Goal: Check status: Check status

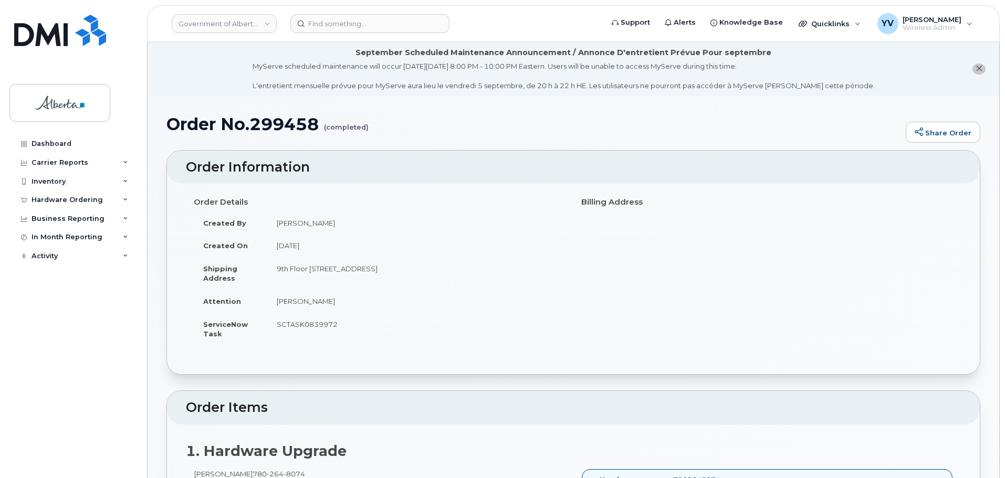
click at [41, 198] on div "Hardware Ordering" at bounding box center [67, 200] width 71 height 8
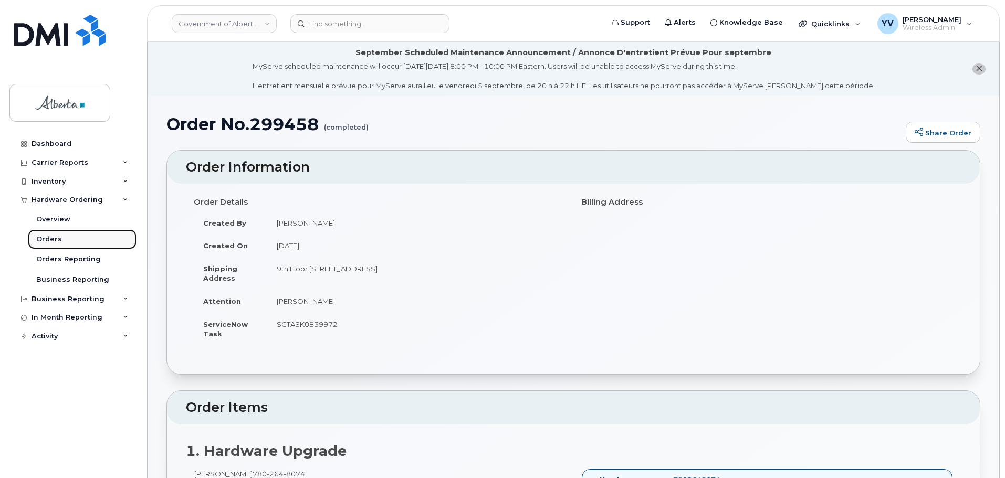
click at [43, 234] on link "Orders" at bounding box center [82, 239] width 109 height 20
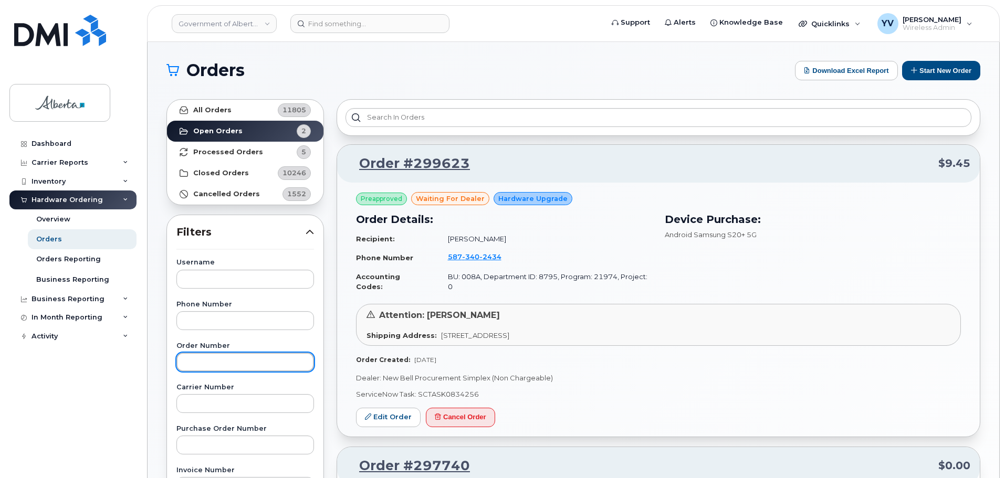
click at [195, 364] on input "text" at bounding box center [245, 362] width 138 height 19
paste input "298414"
type input "298414"
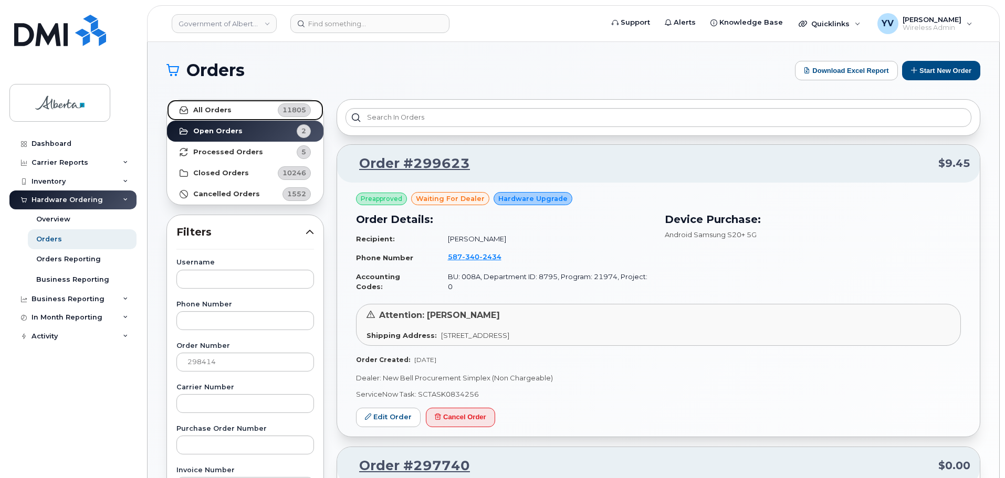
click at [197, 108] on strong "All Orders" at bounding box center [212, 110] width 38 height 8
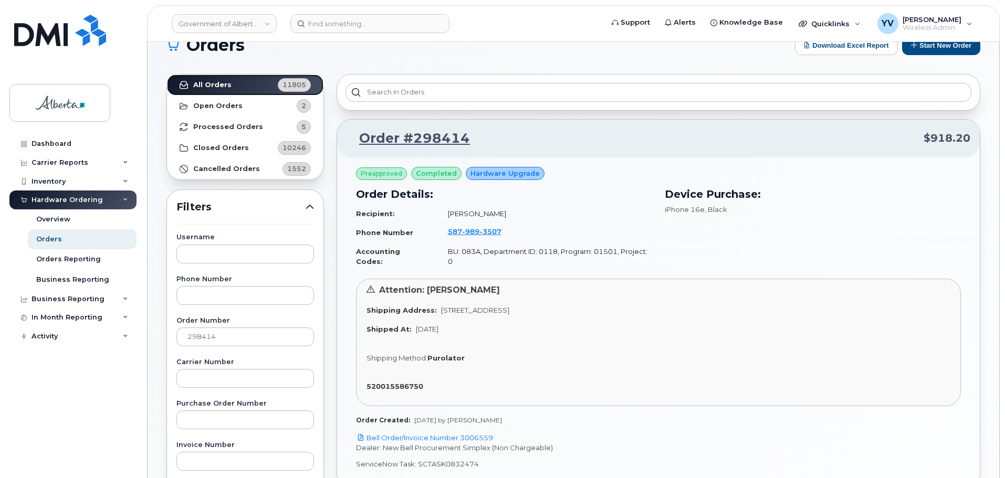
scroll to position [59, 0]
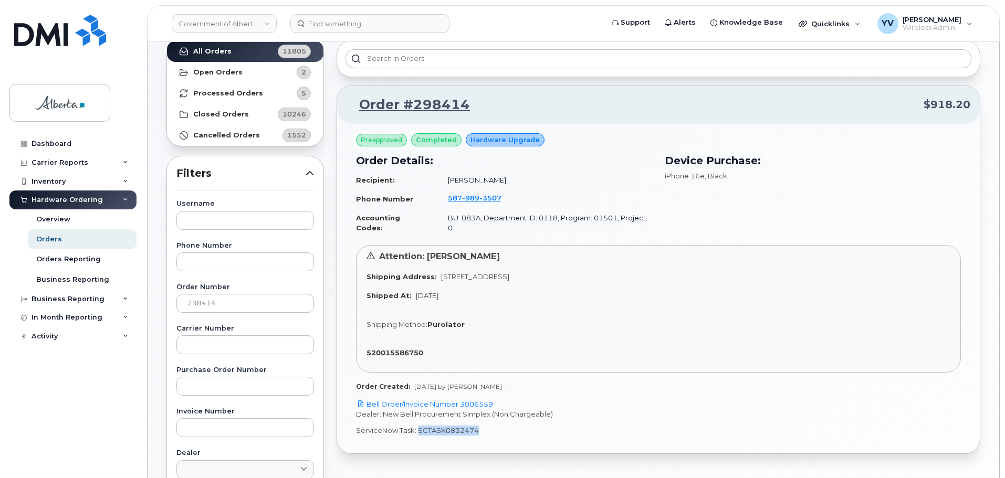
drag, startPoint x: 475, startPoint y: 420, endPoint x: 417, endPoint y: 421, distance: 57.3
click at [417, 426] on p "ServiceNow Task: SCTASK0832474" at bounding box center [658, 431] width 605 height 10
copy p "SCTASK0832474"
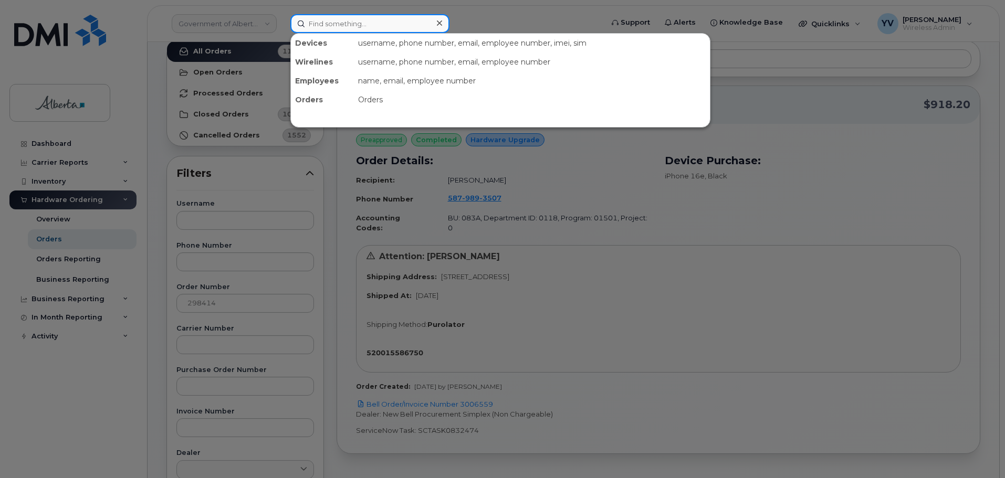
click at [306, 25] on input at bounding box center [369, 23] width 159 height 19
paste input "5879893507"
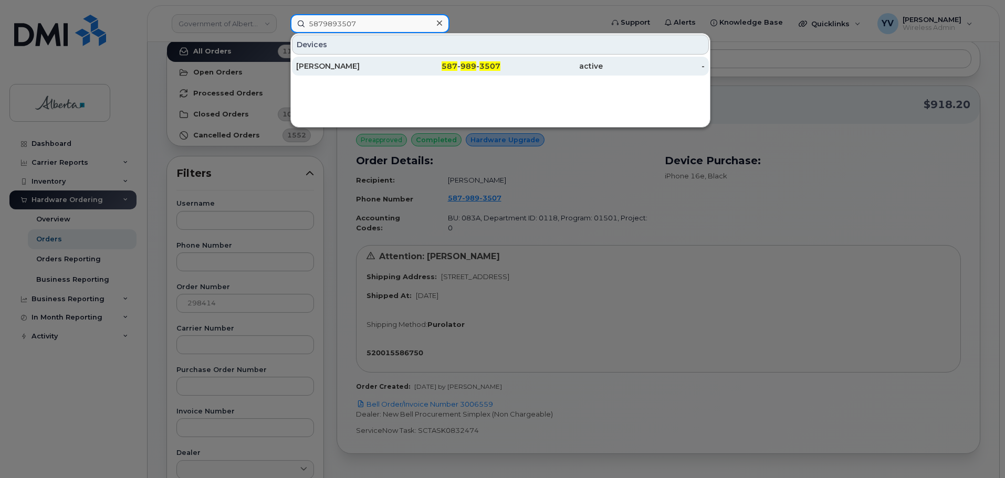
type input "5879893507"
click at [452, 65] on span "587" at bounding box center [450, 65] width 16 height 9
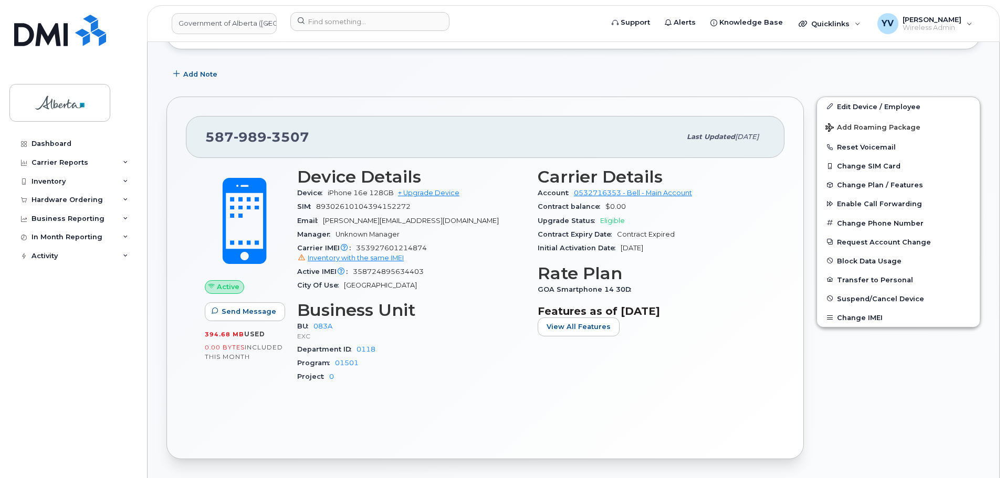
scroll to position [243, 0]
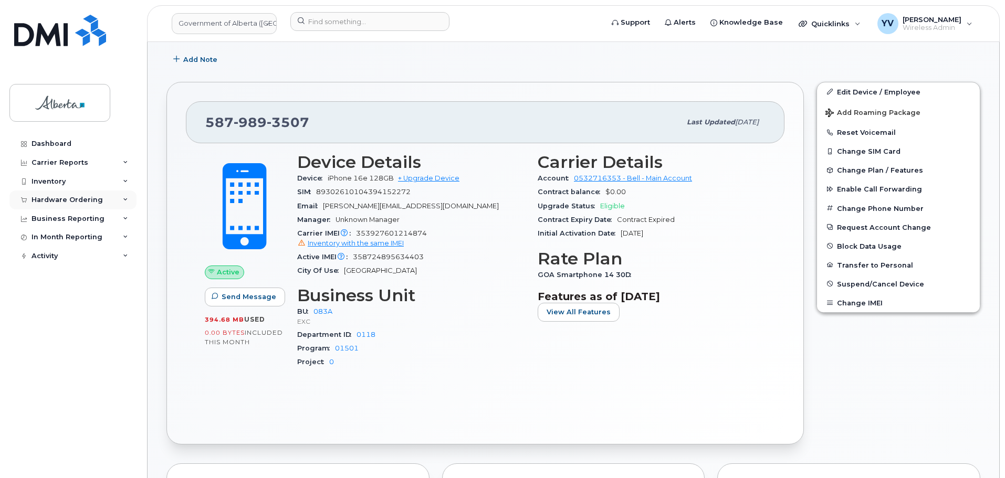
click at [51, 194] on div "Hardware Ordering" at bounding box center [72, 200] width 127 height 19
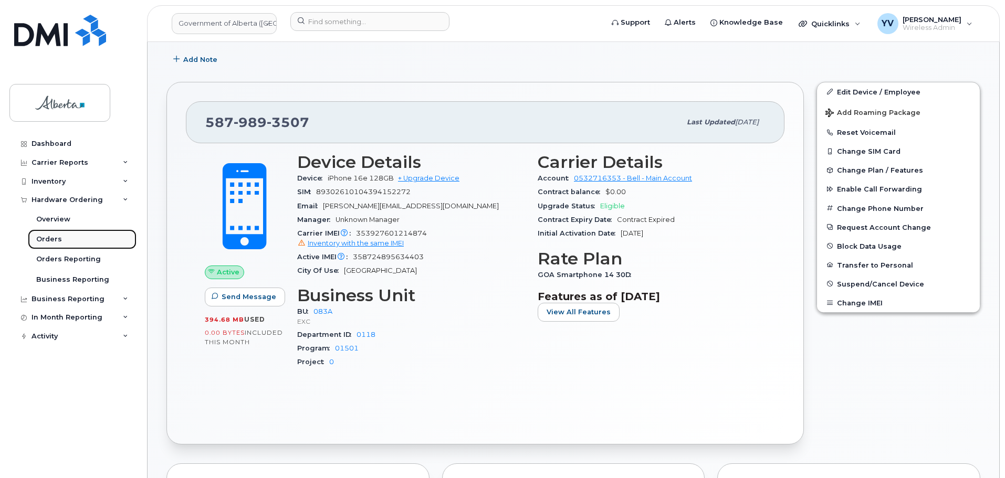
click at [48, 238] on div "Orders" at bounding box center [49, 239] width 26 height 9
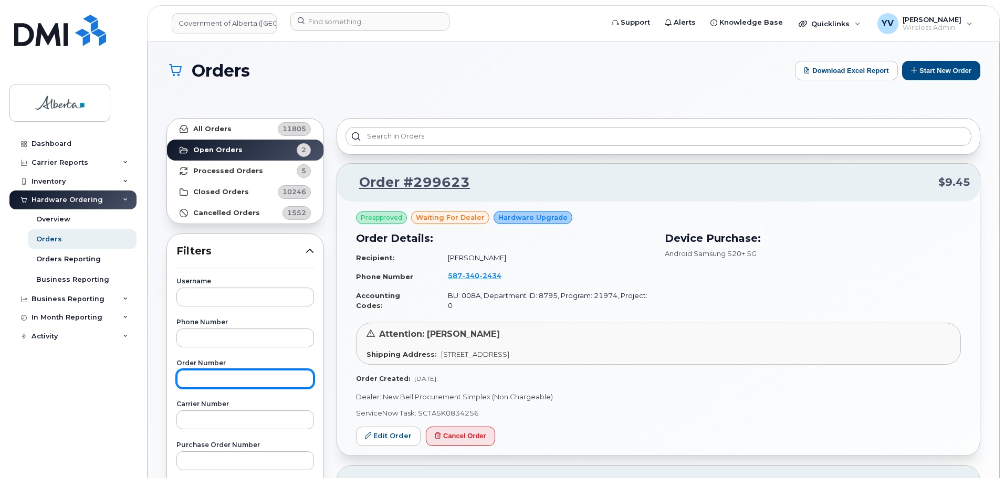
click at [196, 380] on input "text" at bounding box center [245, 379] width 138 height 19
paste input "298427"
type input "298427"
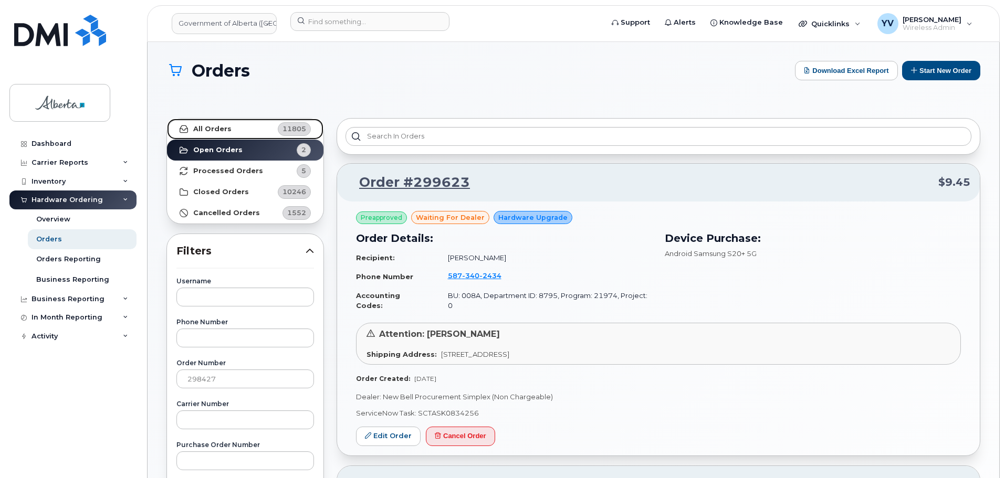
click at [206, 128] on strong "All Orders" at bounding box center [212, 129] width 38 height 8
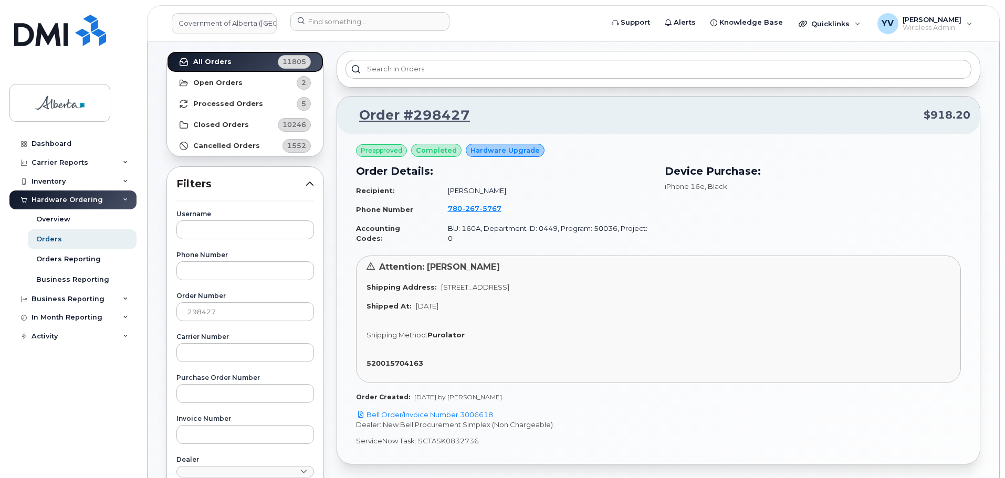
scroll to position [71, 0]
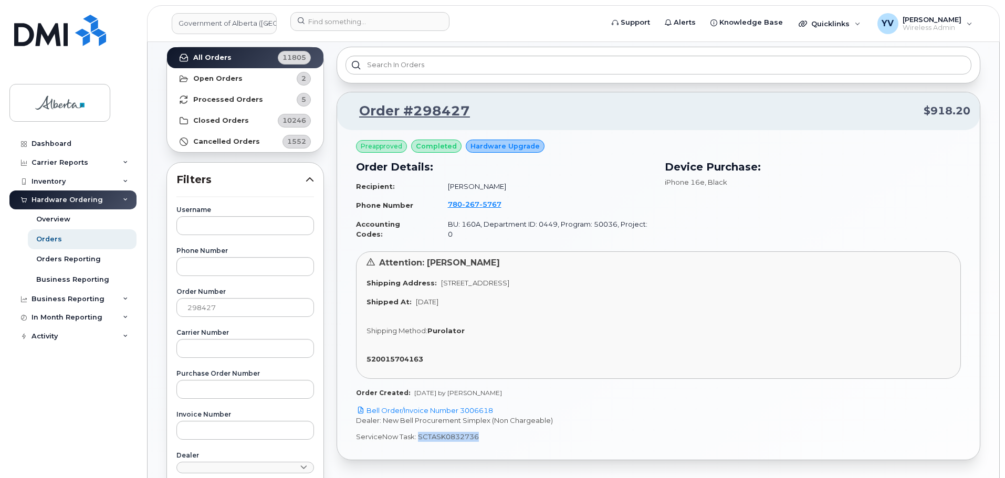
drag, startPoint x: 477, startPoint y: 429, endPoint x: 417, endPoint y: 432, distance: 59.9
click at [417, 432] on p "ServiceNow Task: SCTASK0832736" at bounding box center [658, 437] width 605 height 10
copy p "SCTASK0832736"
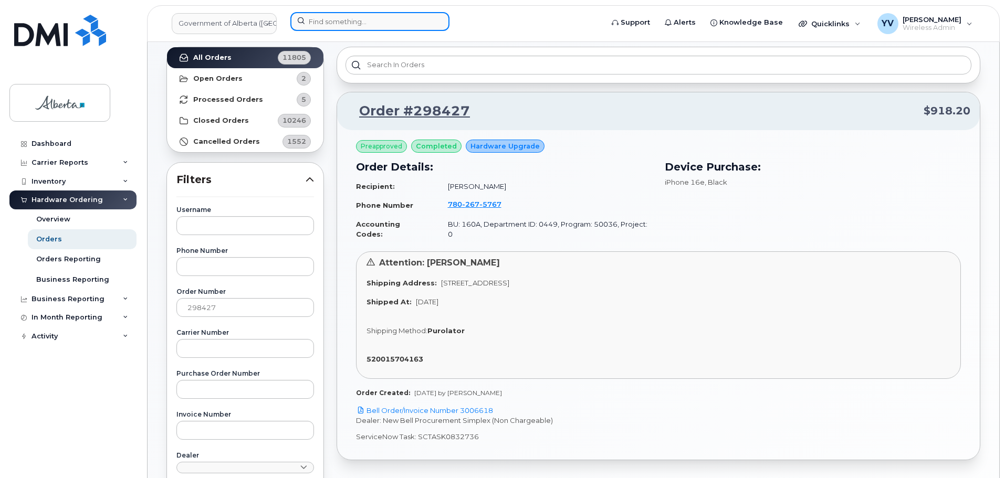
click at [311, 23] on input at bounding box center [369, 21] width 159 height 19
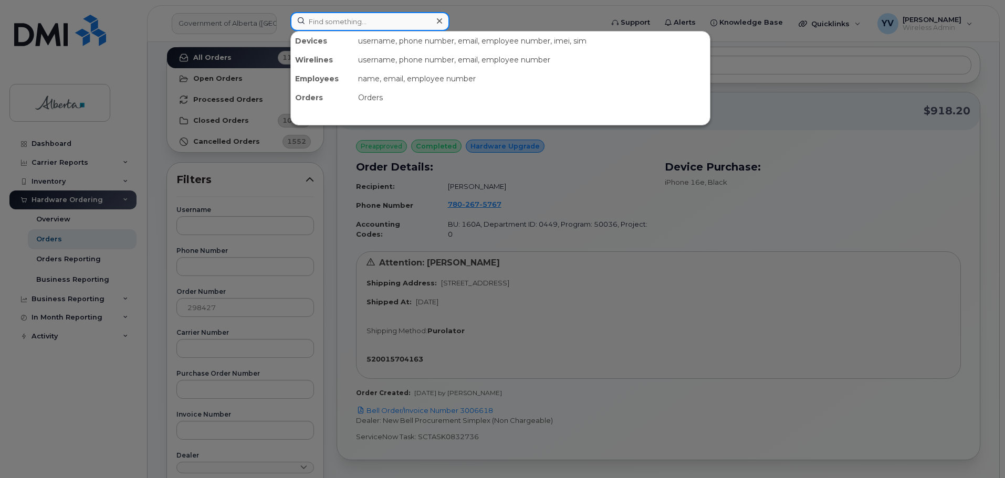
paste input "7802675767"
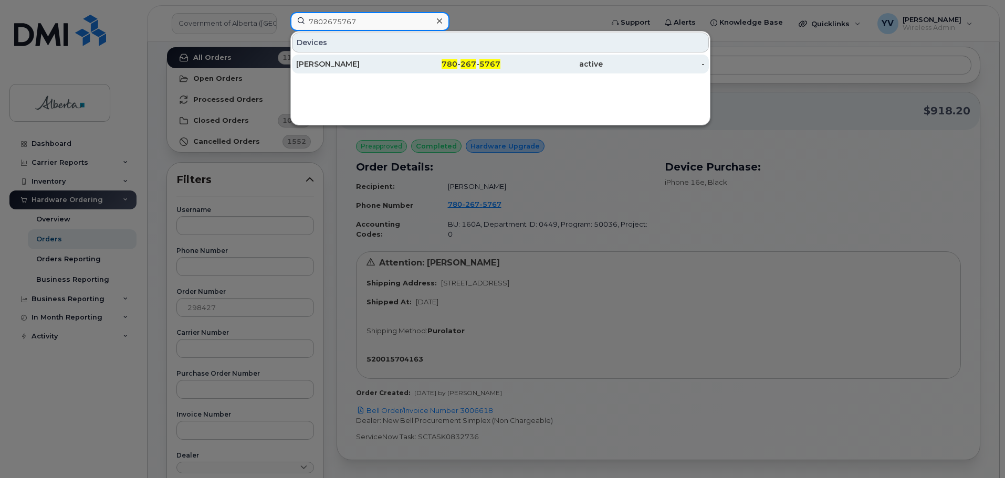
type input "7802675767"
click at [457, 60] on span "780" at bounding box center [450, 63] width 16 height 9
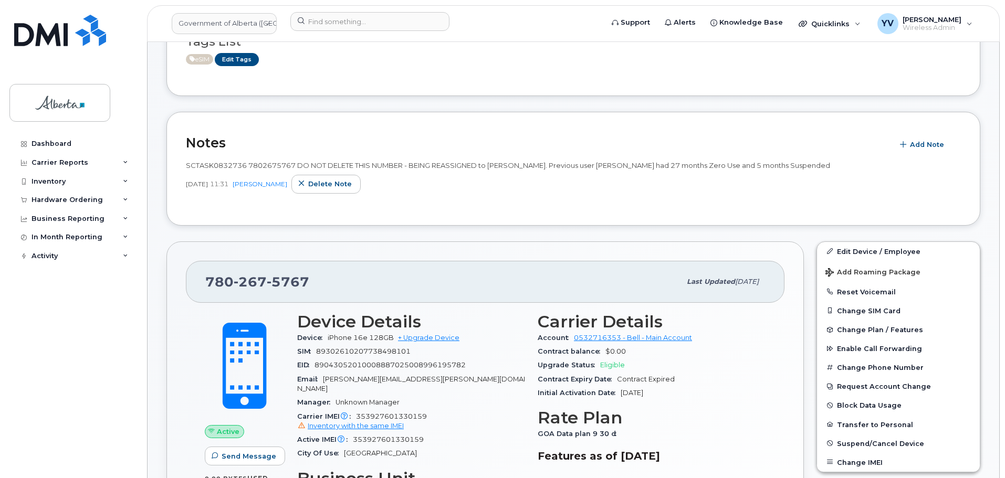
scroll to position [242, 0]
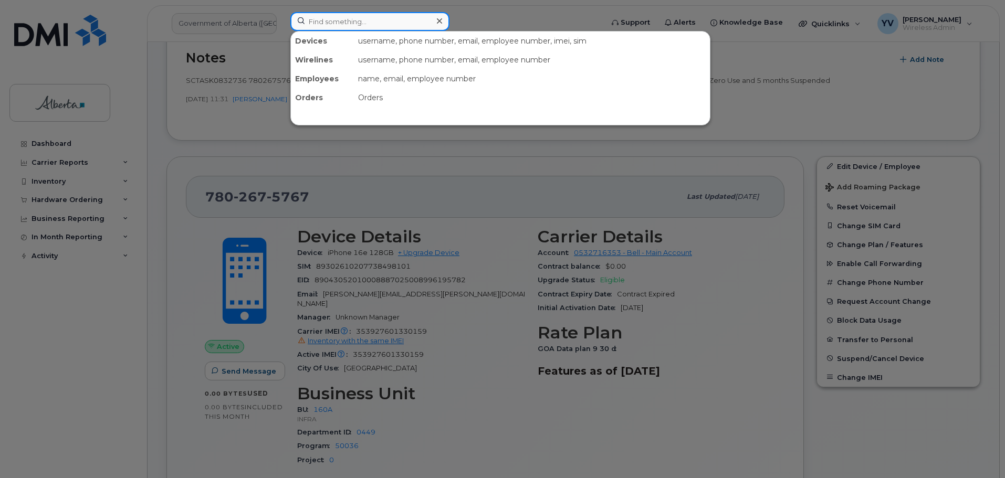
click at [315, 19] on input at bounding box center [369, 21] width 159 height 19
paste input "7802397146"
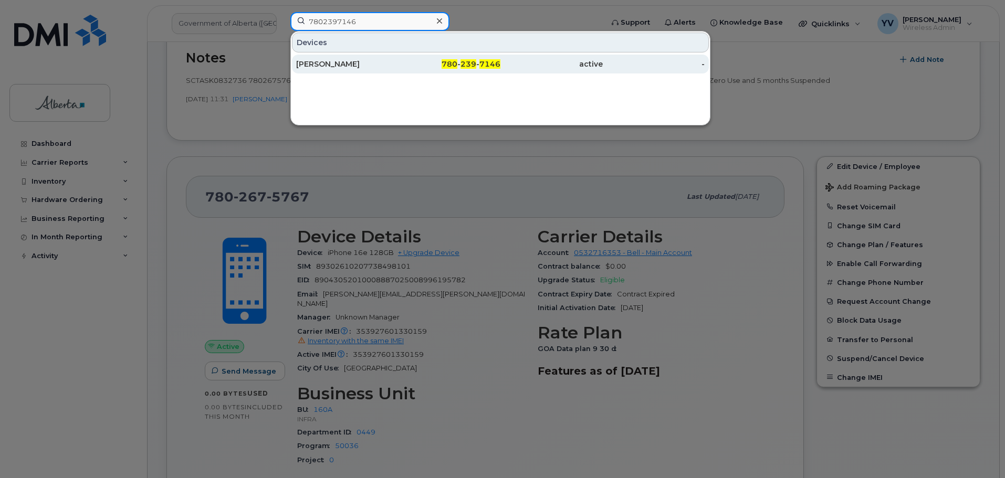
type input "7802397146"
click at [457, 64] on span "780" at bounding box center [450, 63] width 16 height 9
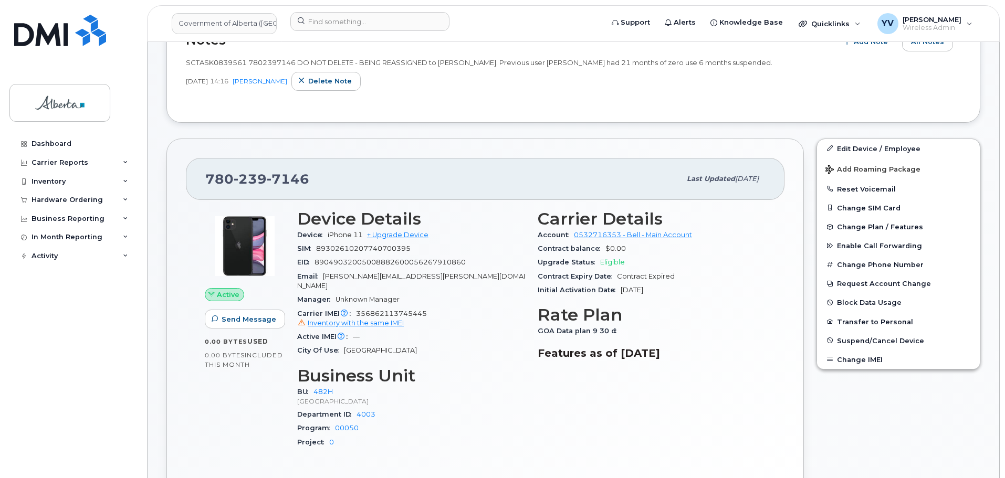
scroll to position [5, 0]
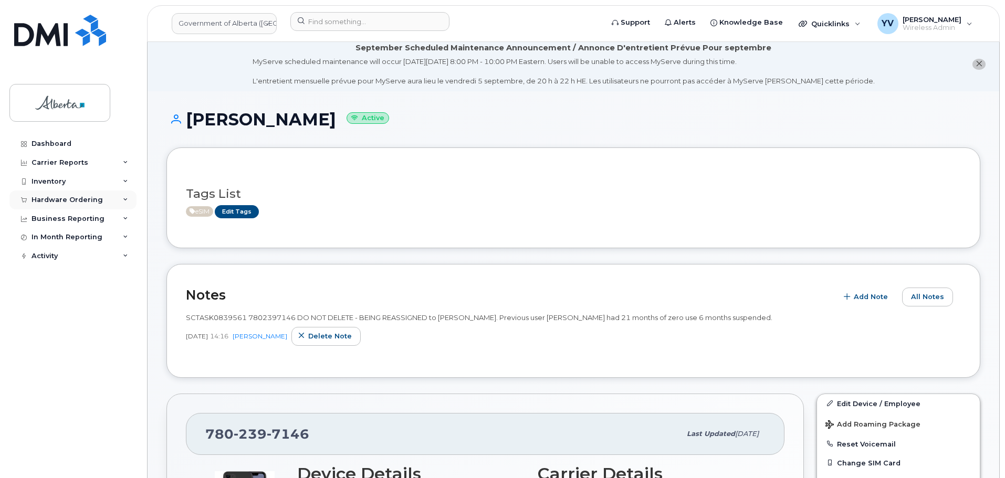
click at [66, 200] on div "Hardware Ordering" at bounding box center [67, 200] width 71 height 8
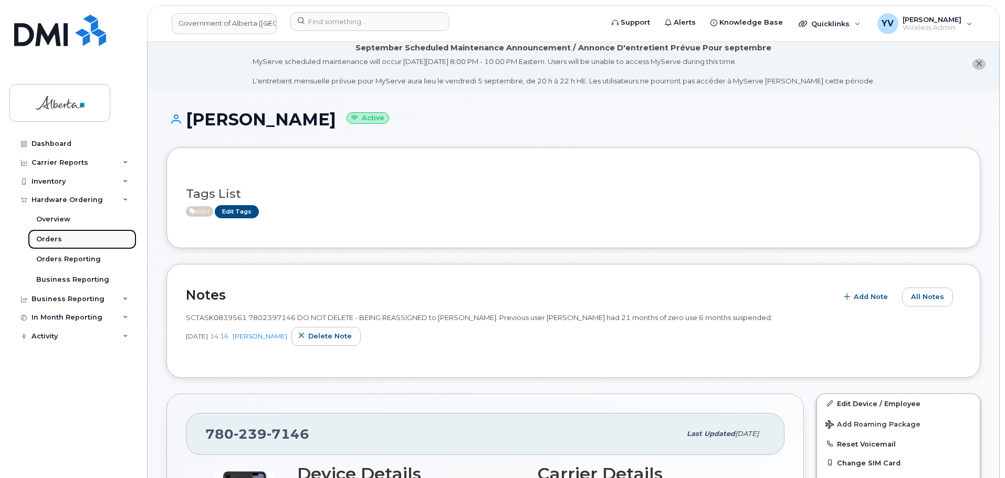
click at [54, 239] on div "Orders" at bounding box center [49, 239] width 26 height 9
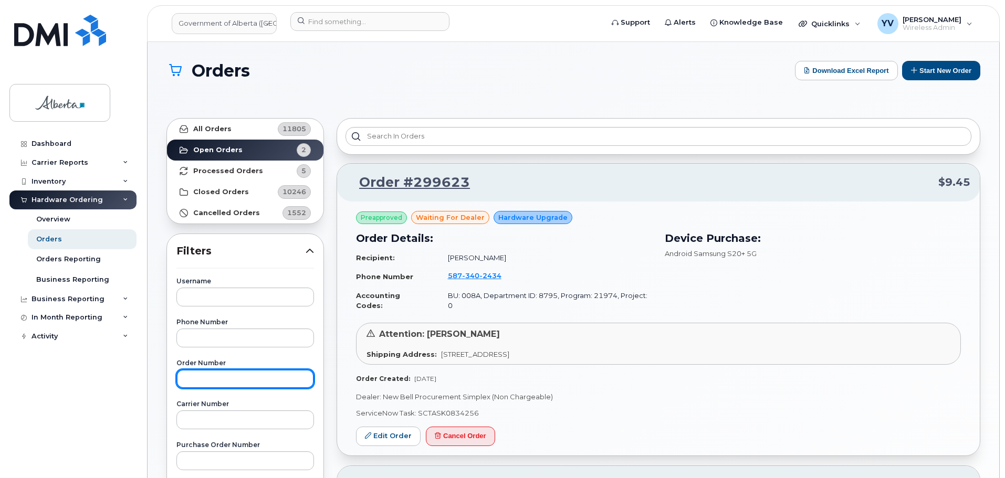
click at [209, 384] on input "text" at bounding box center [245, 379] width 138 height 19
paste input "298488"
type input "298488"
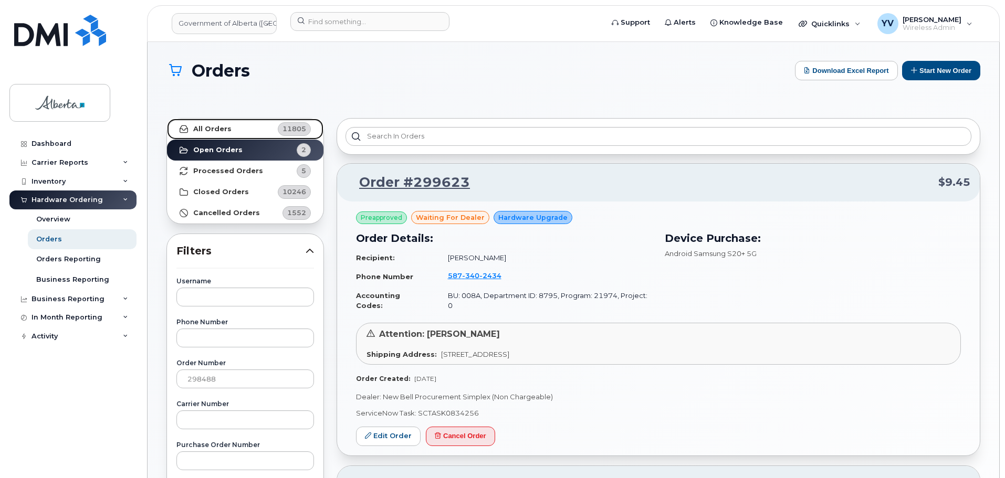
click at [215, 125] on strong "All Orders" at bounding box center [212, 129] width 38 height 8
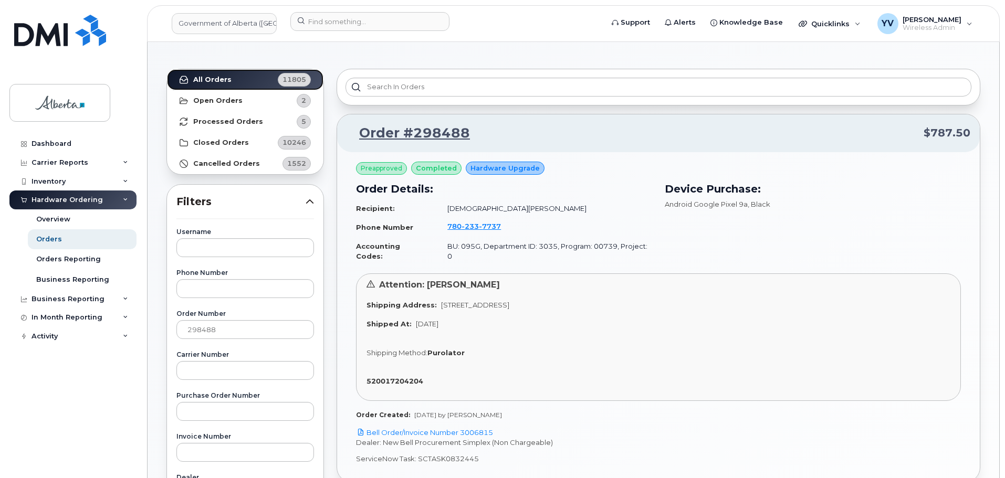
scroll to position [60, 0]
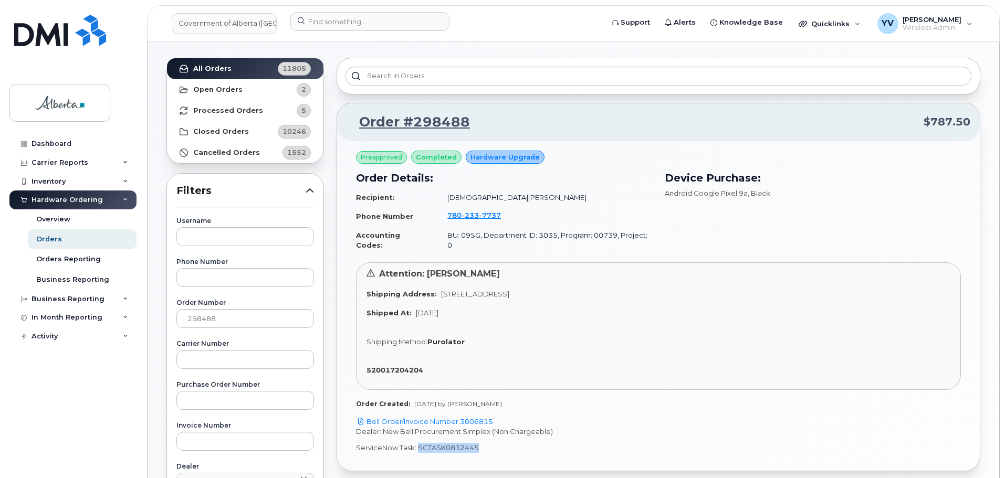
drag, startPoint x: 477, startPoint y: 441, endPoint x: 417, endPoint y: 442, distance: 59.4
click at [417, 443] on p "ServiceNow Task: SCTASK0832445" at bounding box center [658, 448] width 605 height 10
copy p "SCTASK0832445"
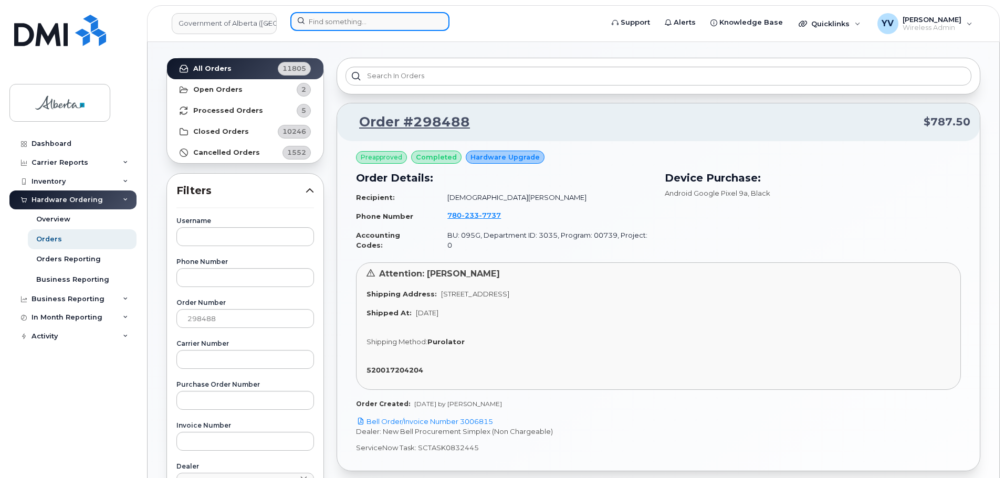
click at [315, 19] on input at bounding box center [369, 21] width 159 height 19
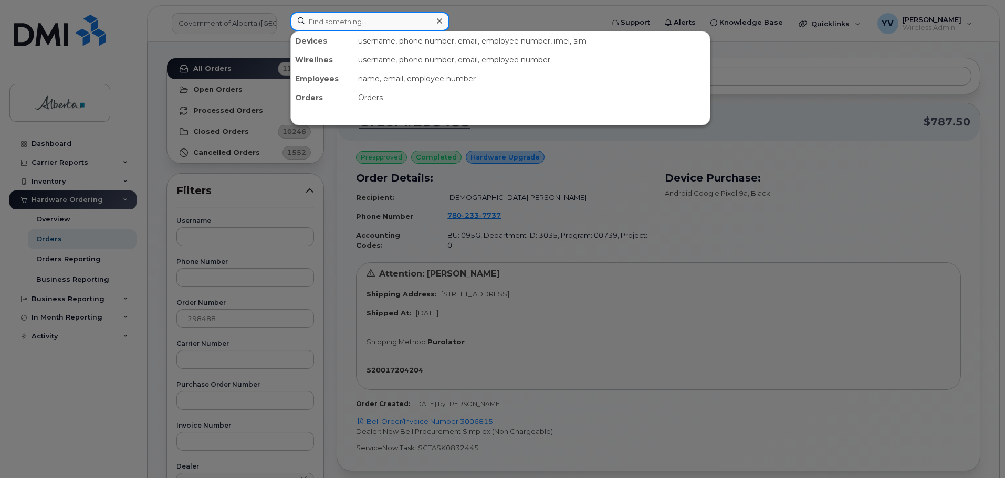
paste input "7802337737"
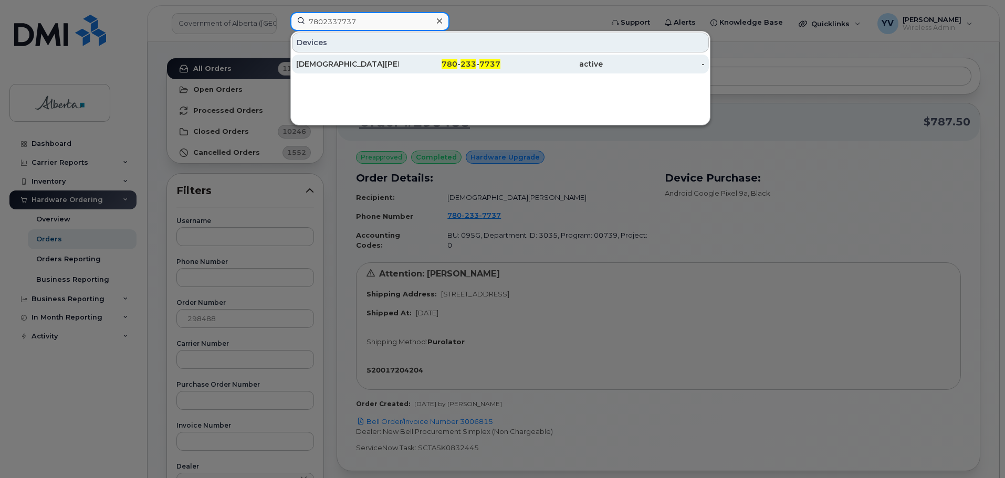
type input "7802337737"
click at [472, 63] on span "233" at bounding box center [469, 63] width 16 height 9
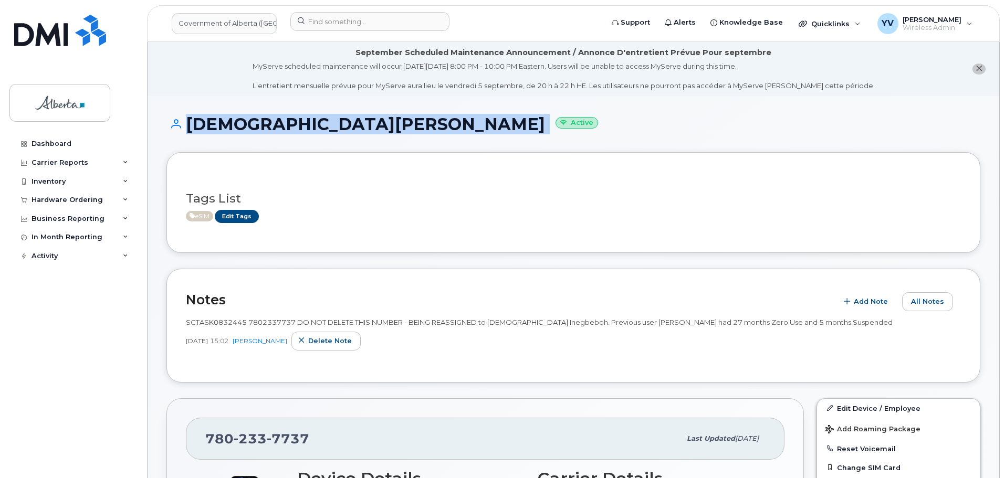
drag, startPoint x: 1005, startPoint y: 78, endPoint x: 1008, endPoint y: 84, distance: 7.0
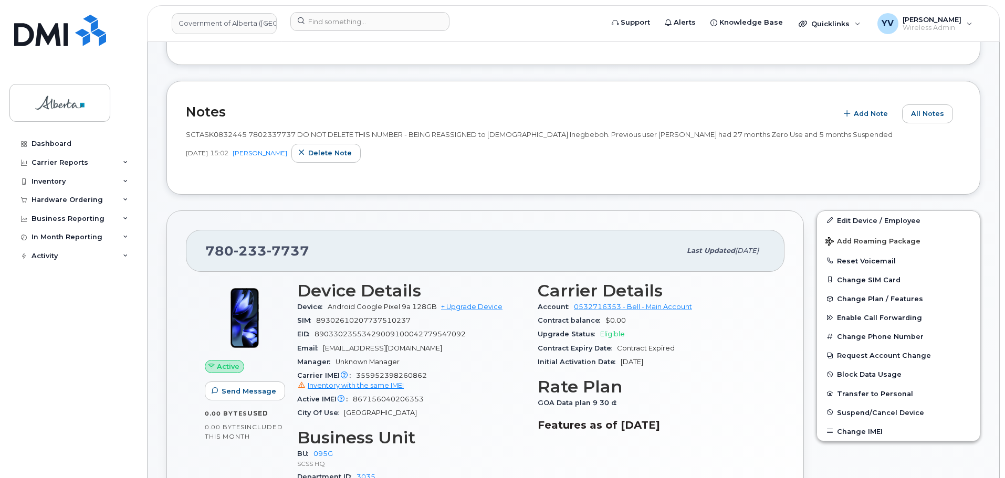
scroll to position [204, 0]
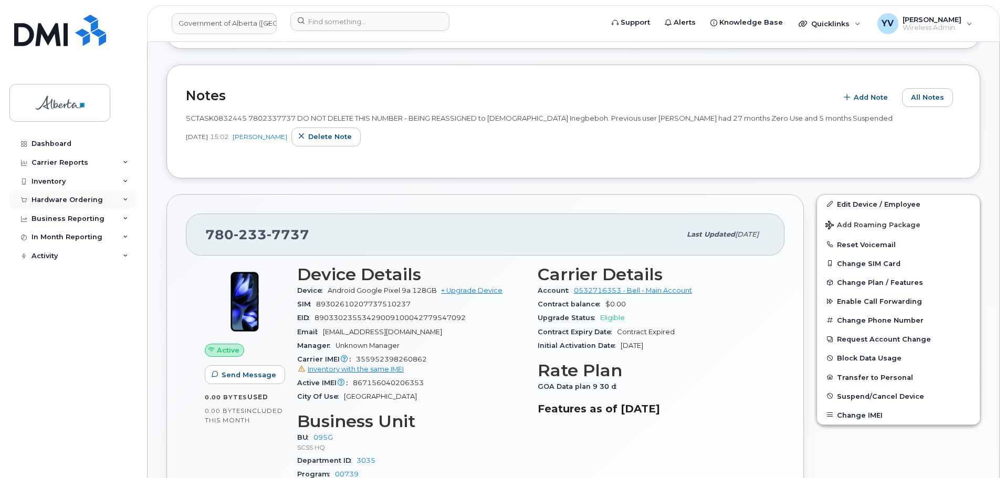
click at [60, 196] on div "Hardware Ordering" at bounding box center [67, 200] width 71 height 8
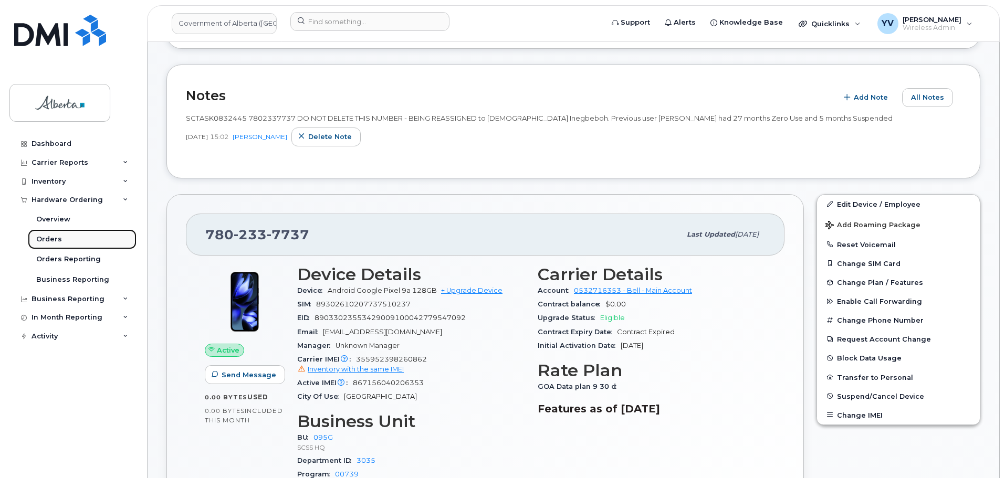
click at [53, 234] on link "Orders" at bounding box center [82, 239] width 109 height 20
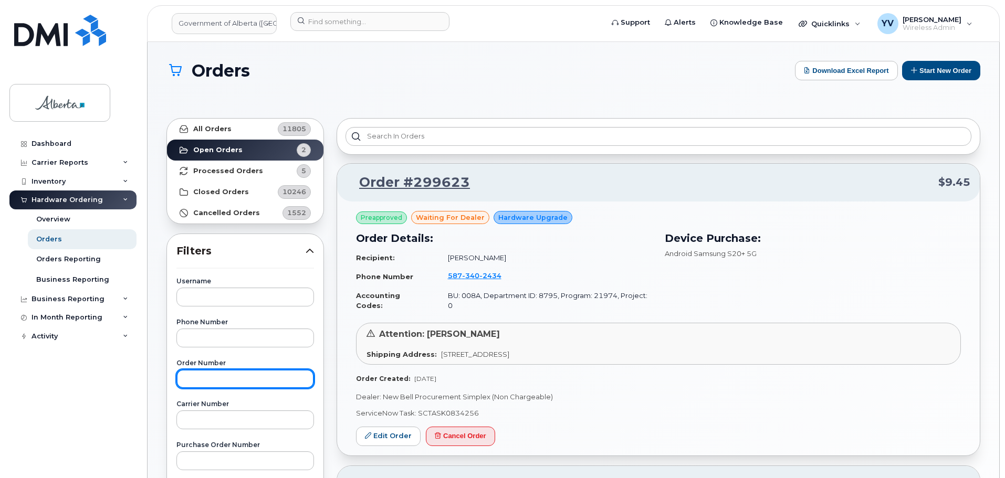
click at [202, 385] on input "text" at bounding box center [245, 379] width 138 height 19
paste input "298799"
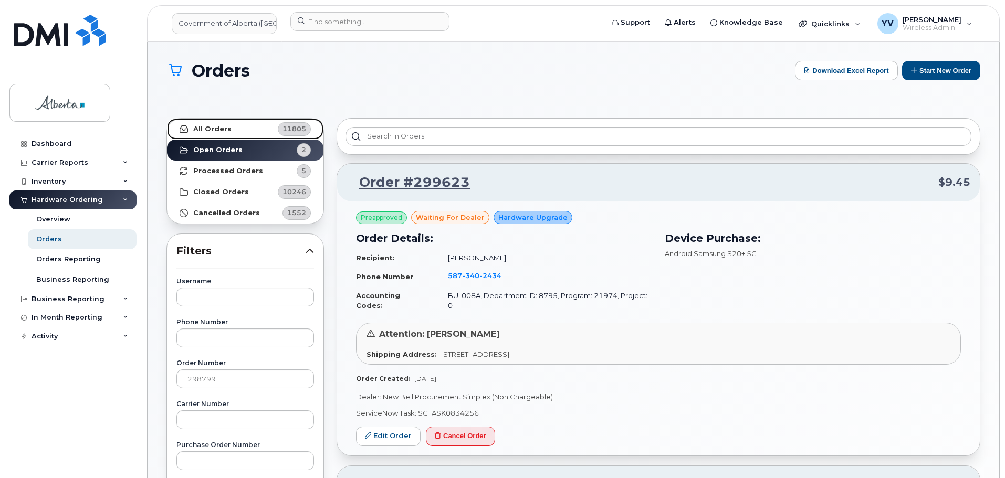
click at [206, 128] on strong "All Orders" at bounding box center [212, 129] width 38 height 8
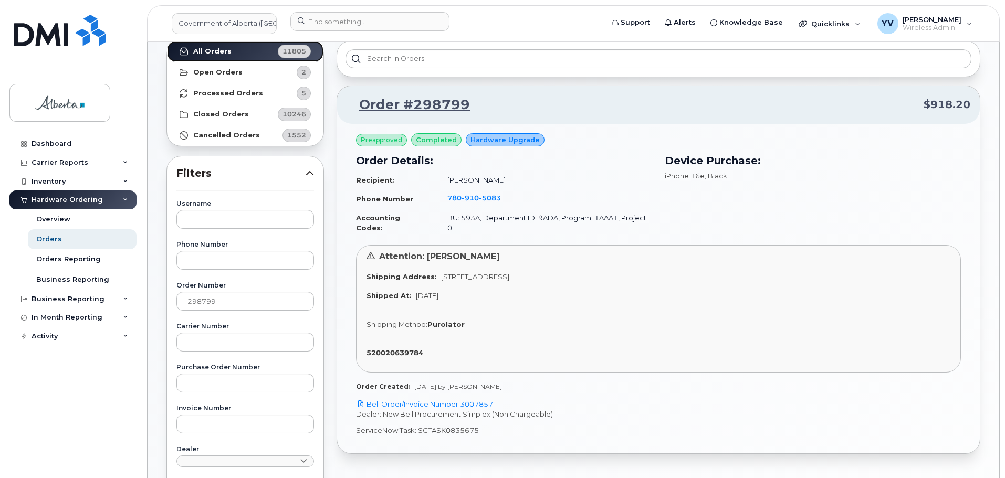
scroll to position [42, 0]
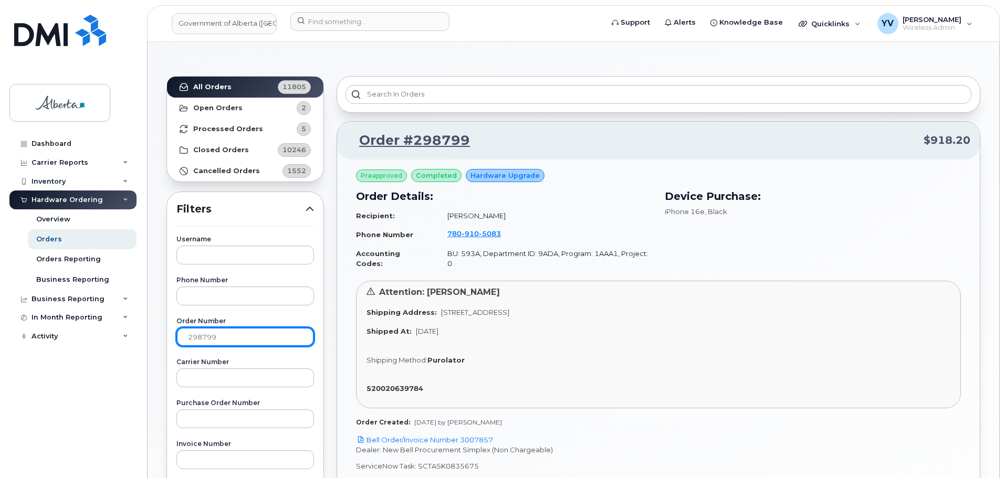
drag, startPoint x: 224, startPoint y: 336, endPoint x: 155, endPoint y: 334, distance: 68.3
click at [155, 334] on div "Orders Download Excel Report Start New Order All Orders 11805 Open Orders 2 Pro…" at bounding box center [574, 406] width 852 height 812
paste input "452"
type input "298452"
click at [197, 86] on strong "All Orders" at bounding box center [212, 87] width 38 height 8
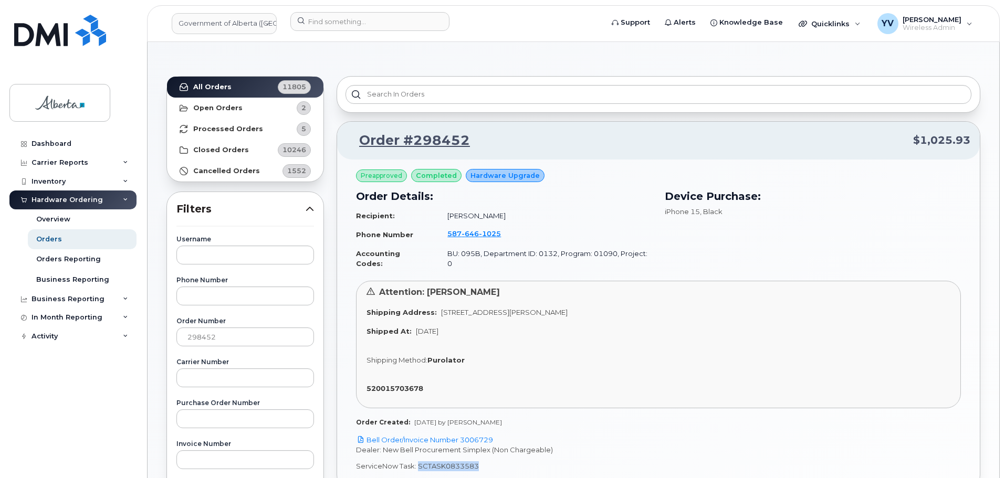
drag, startPoint x: 479, startPoint y: 458, endPoint x: 419, endPoint y: 456, distance: 60.4
click at [419, 462] on p "ServiceNow Task: SCTASK0833583" at bounding box center [658, 467] width 605 height 10
copy p "SCTASK0833583"
click at [479, 436] on link "Bell Order/Invoice Number 3006729" at bounding box center [424, 440] width 137 height 8
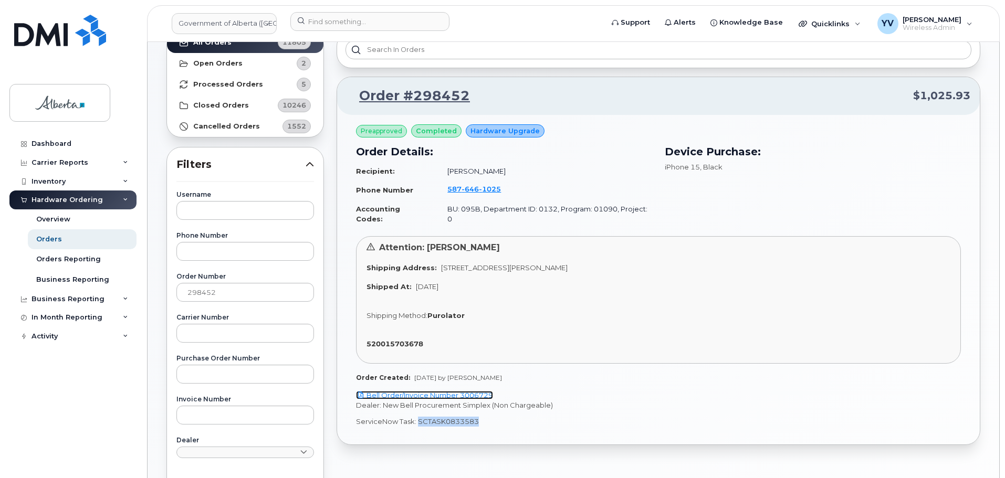
scroll to position [130, 0]
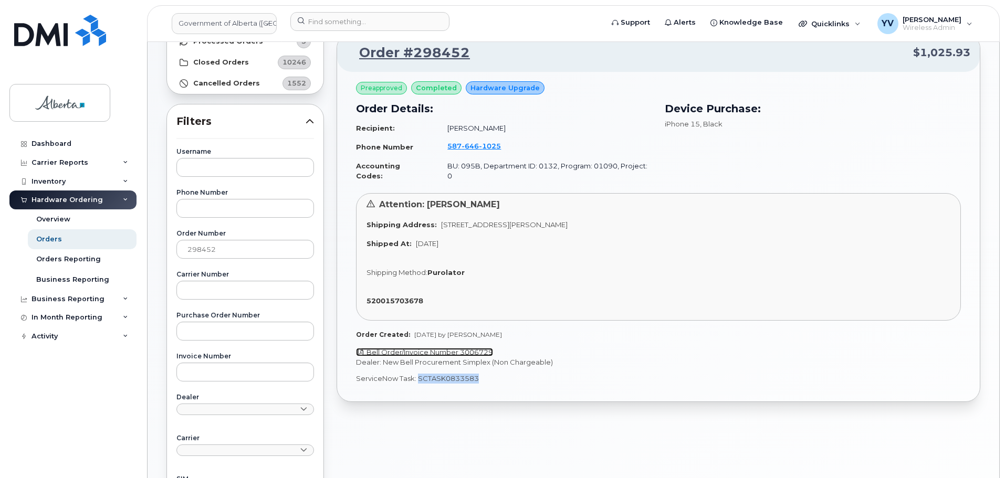
click at [474, 348] on link "Bell Order/Invoice Number 3006729" at bounding box center [424, 352] width 137 height 8
copy p "SCTASK0833583"
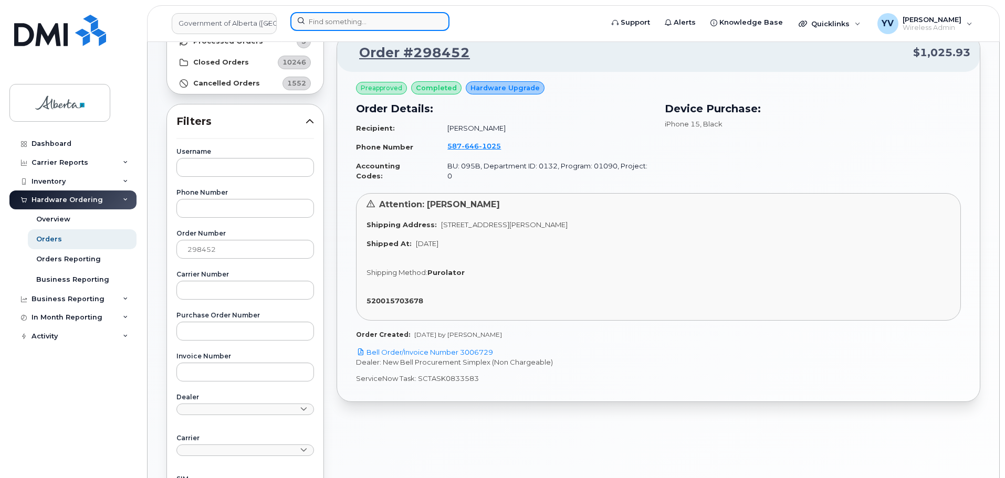
click at [308, 19] on input at bounding box center [369, 21] width 159 height 19
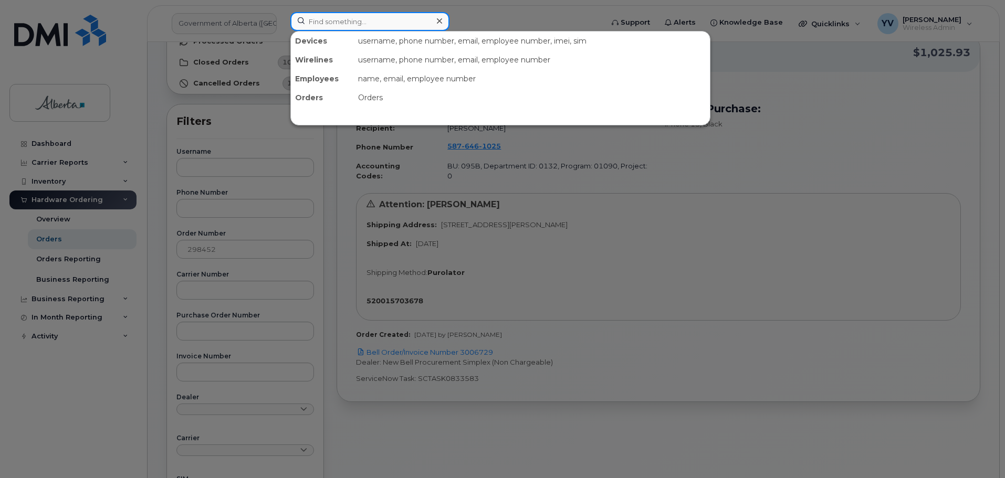
paste input "5876461025"
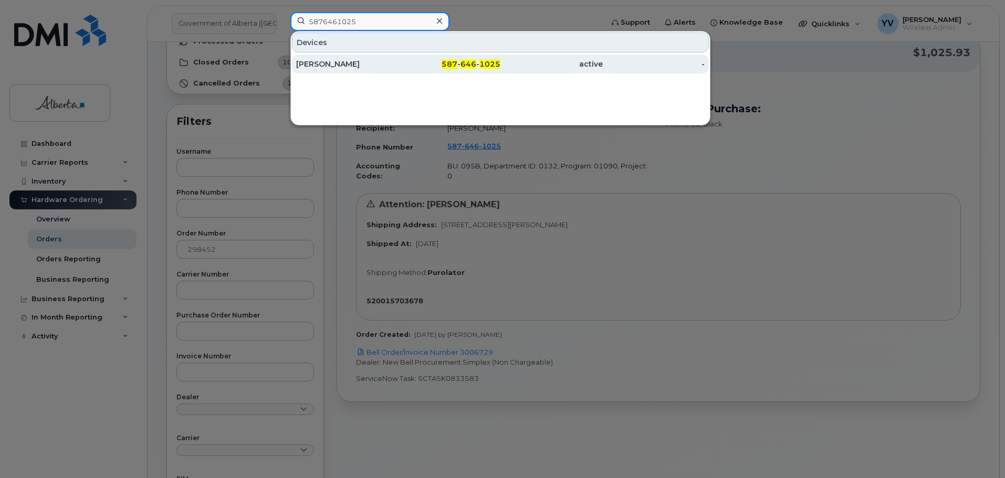
type input "5876461025"
click at [450, 58] on div "587 - 646 - 1025" at bounding box center [450, 64] width 102 height 19
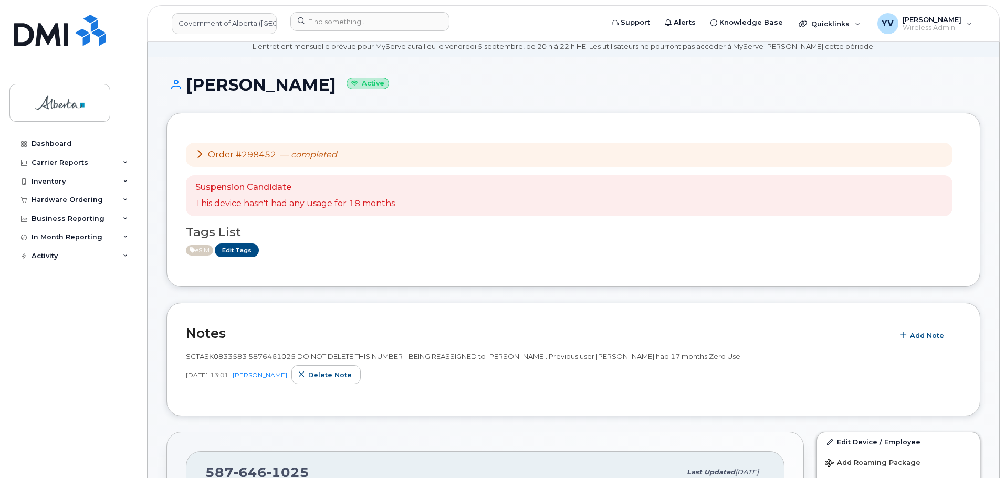
scroll to position [7, 0]
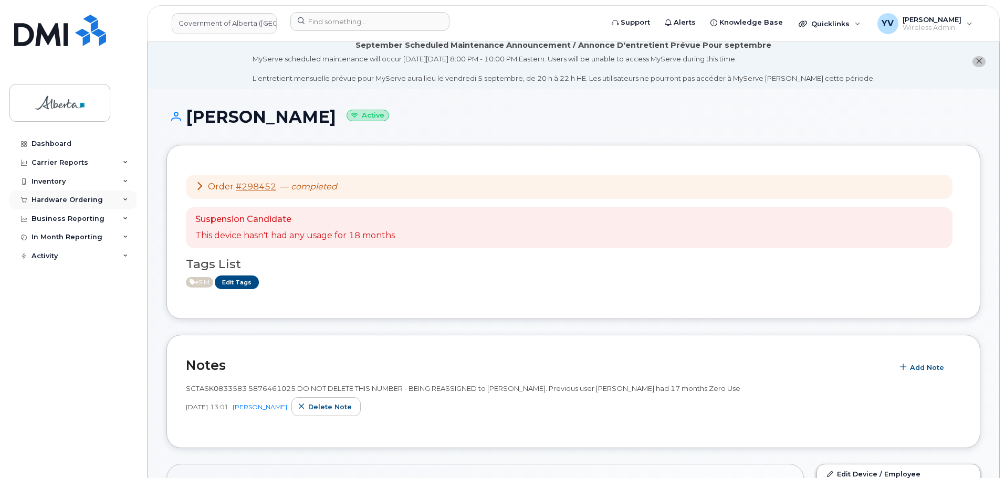
click at [52, 198] on div "Hardware Ordering" at bounding box center [67, 200] width 71 height 8
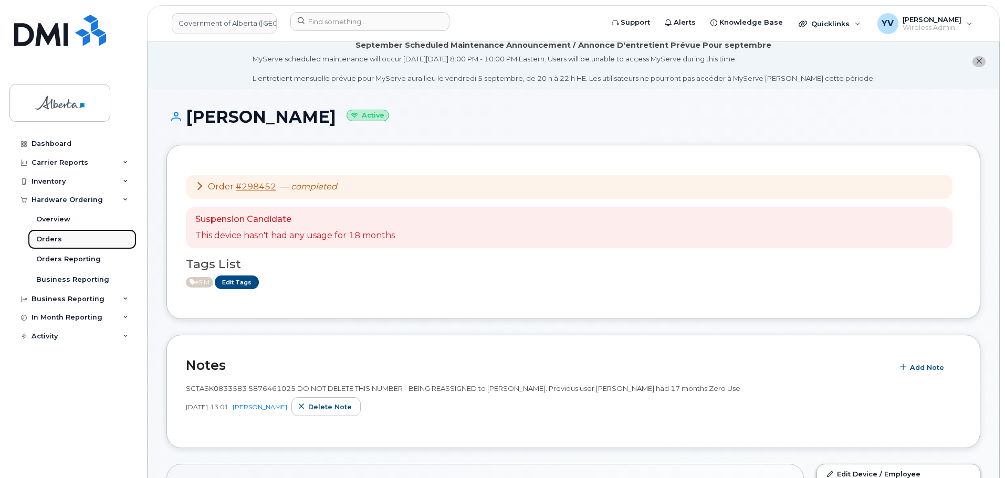
click at [51, 238] on div "Orders" at bounding box center [49, 239] width 26 height 9
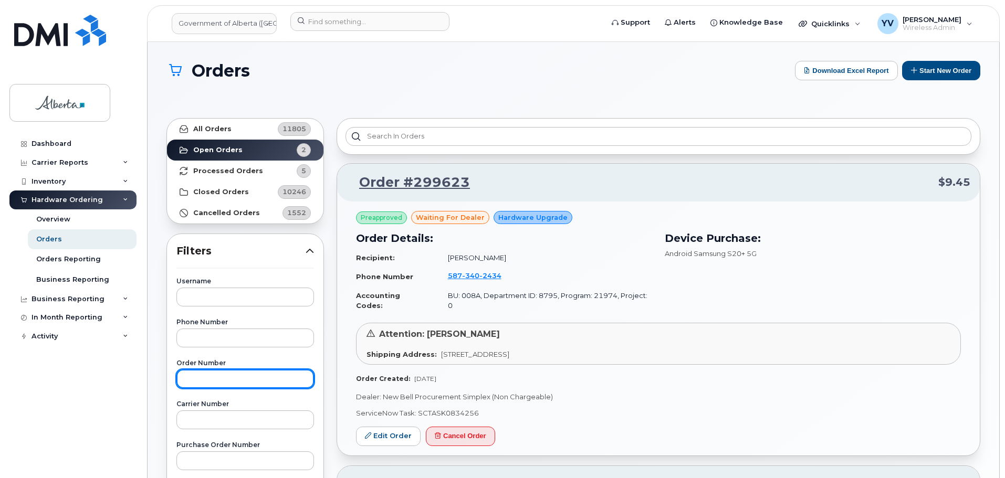
click at [194, 383] on input "text" at bounding box center [245, 379] width 138 height 19
paste input "298551"
type input "298551"
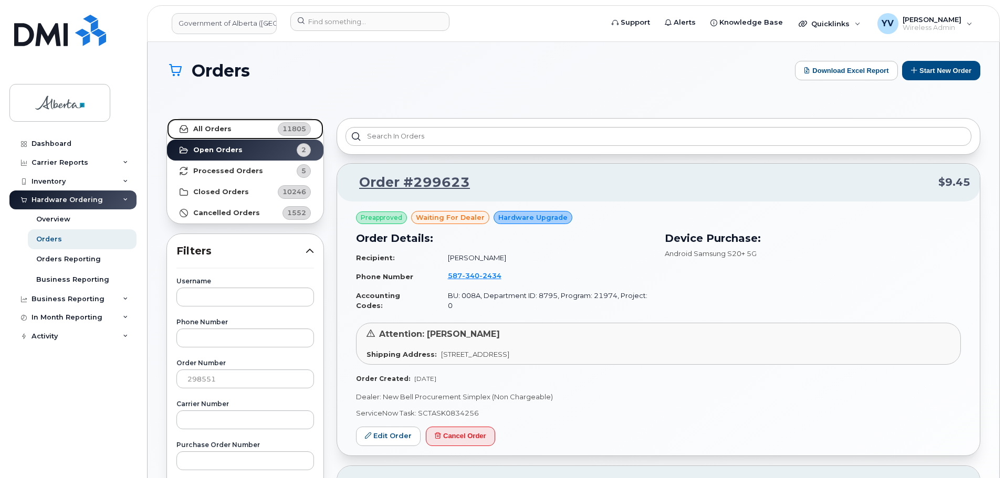
click at [199, 129] on strong "All Orders" at bounding box center [212, 129] width 38 height 8
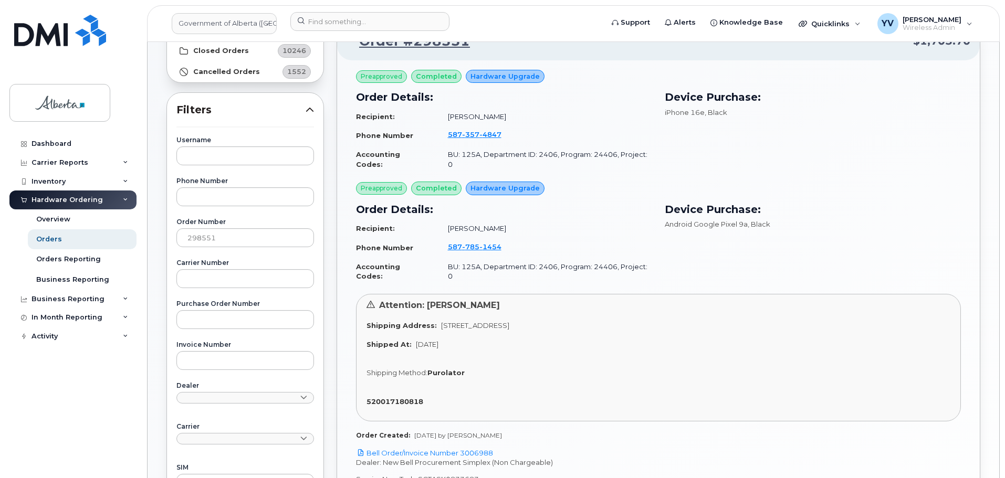
scroll to position [154, 0]
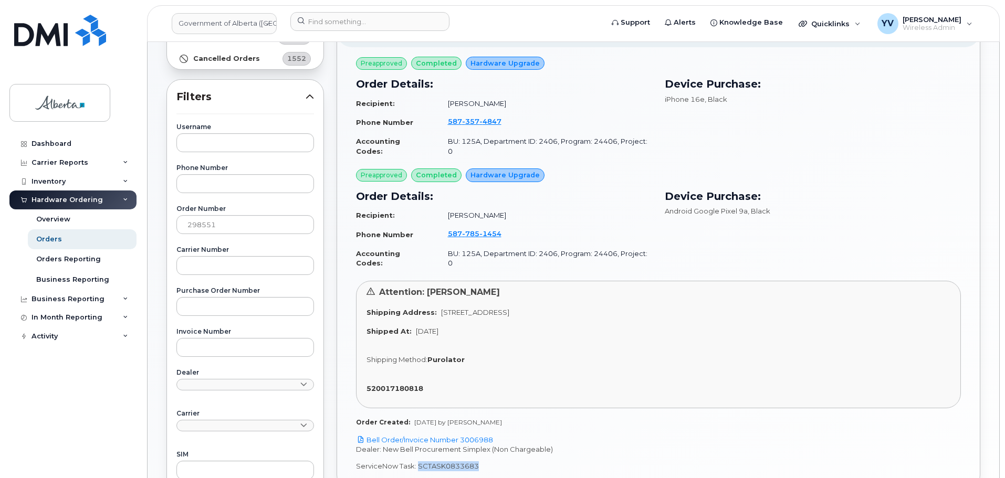
drag, startPoint x: 478, startPoint y: 449, endPoint x: 419, endPoint y: 451, distance: 59.4
click at [419, 462] on p "ServiceNow Task: SCTASK0833683" at bounding box center [658, 467] width 605 height 10
copy p "SCTASK0833683"
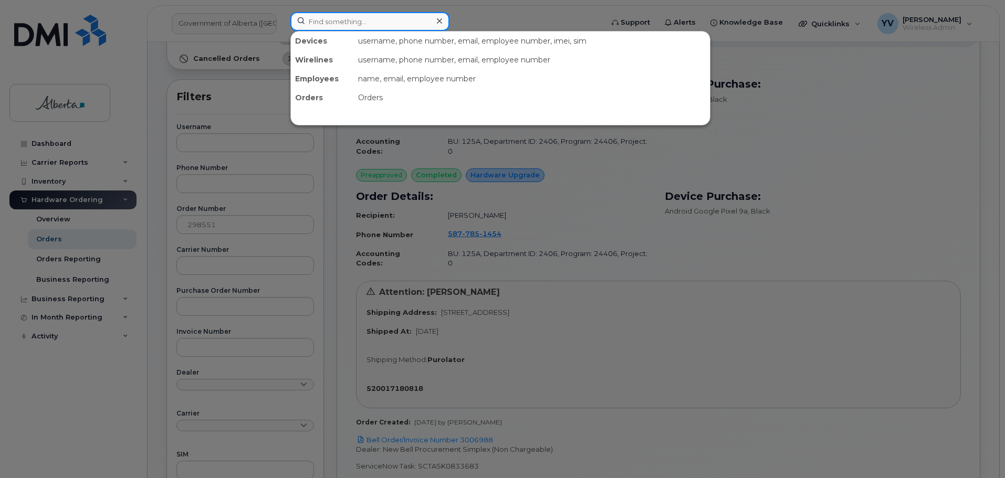
click at [320, 20] on input at bounding box center [369, 21] width 159 height 19
paste input "5873574847"
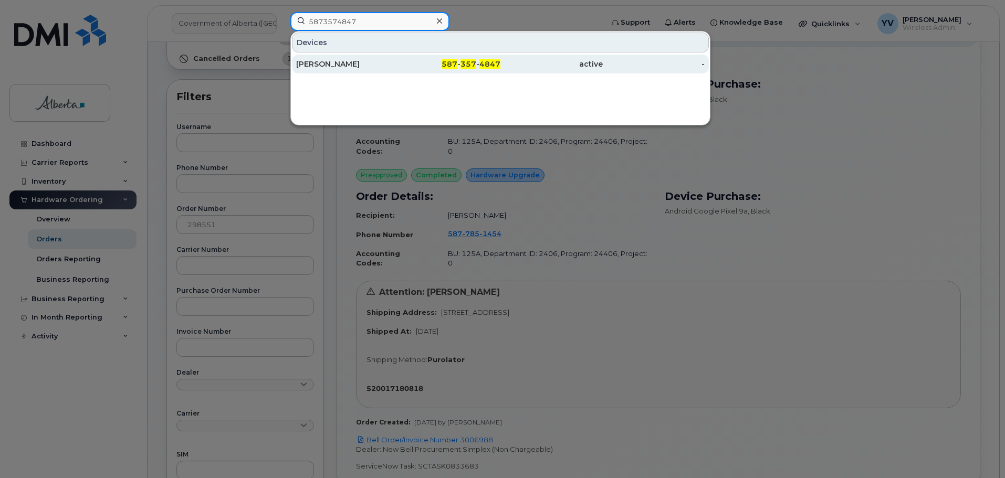
type input "5873574847"
click at [479, 58] on div "587 - 357 - 4847" at bounding box center [450, 64] width 102 height 19
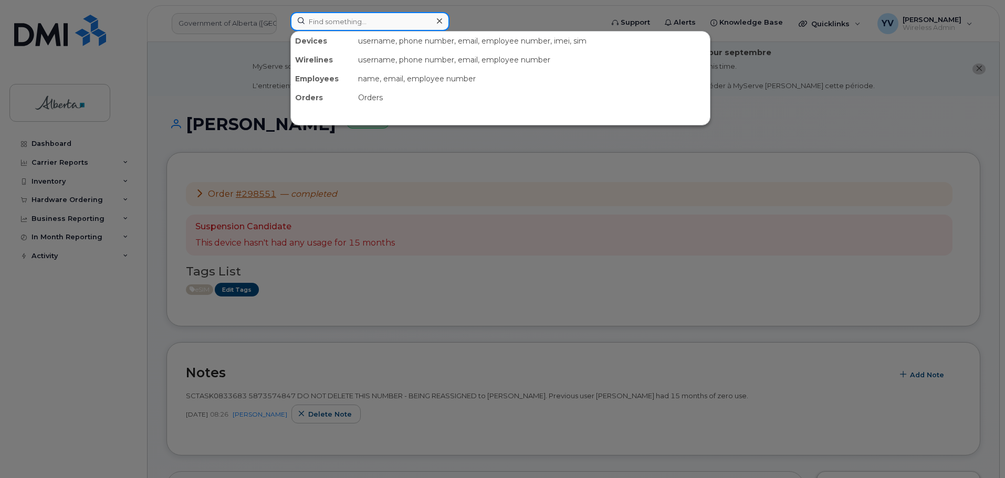
click at [328, 26] on input at bounding box center [369, 21] width 159 height 19
paste input "5877851454"
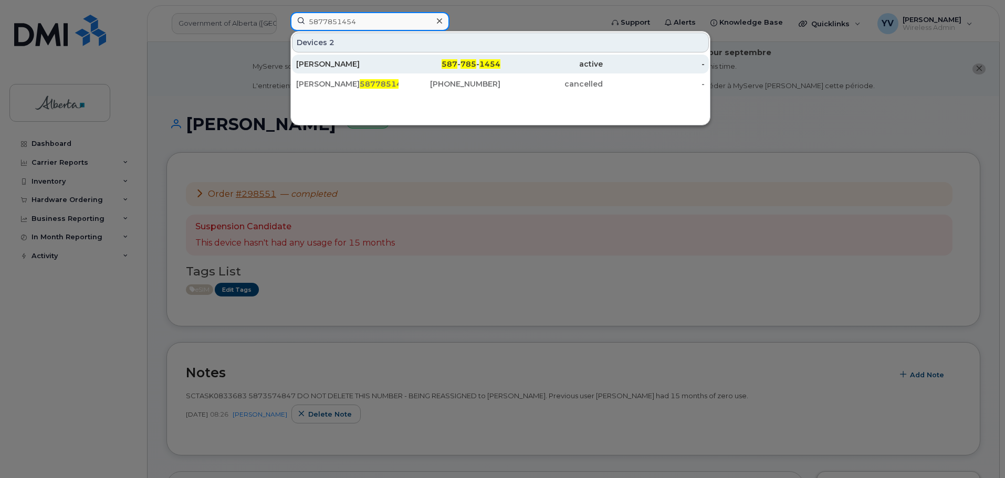
type input "5877851454"
click at [475, 62] on span "785" at bounding box center [469, 63] width 16 height 9
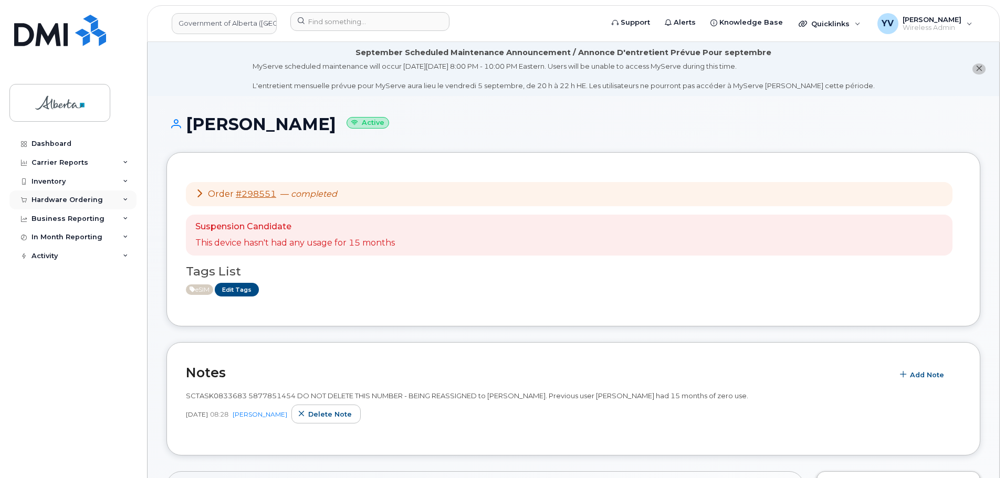
click at [56, 198] on div "Hardware Ordering" at bounding box center [67, 200] width 71 height 8
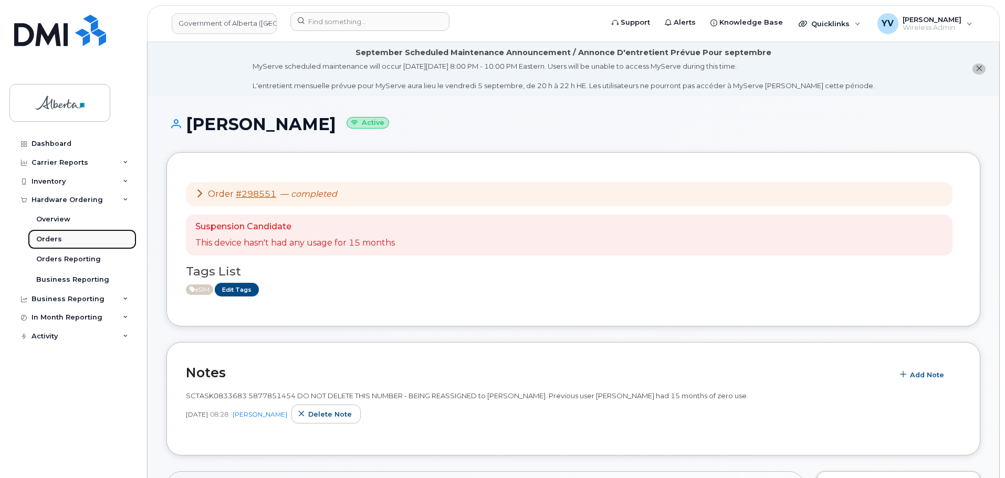
click at [46, 236] on div "Orders" at bounding box center [49, 239] width 26 height 9
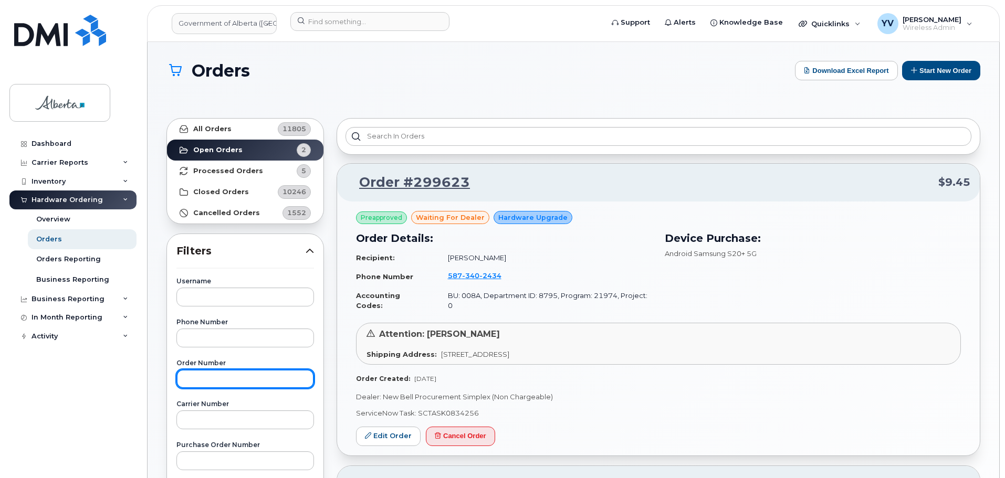
click at [195, 379] on input "text" at bounding box center [245, 379] width 138 height 19
paste input "298585"
type input "298585"
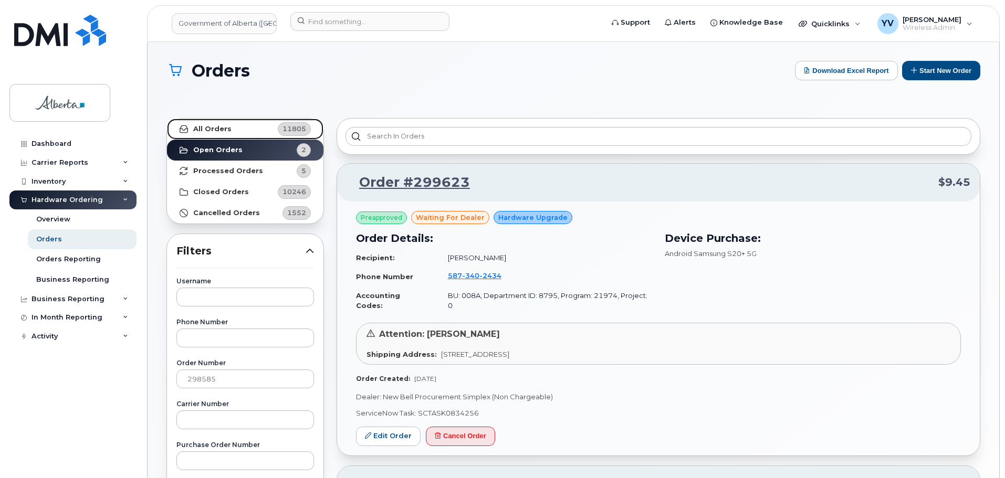
click at [196, 125] on strong "All Orders" at bounding box center [212, 129] width 38 height 8
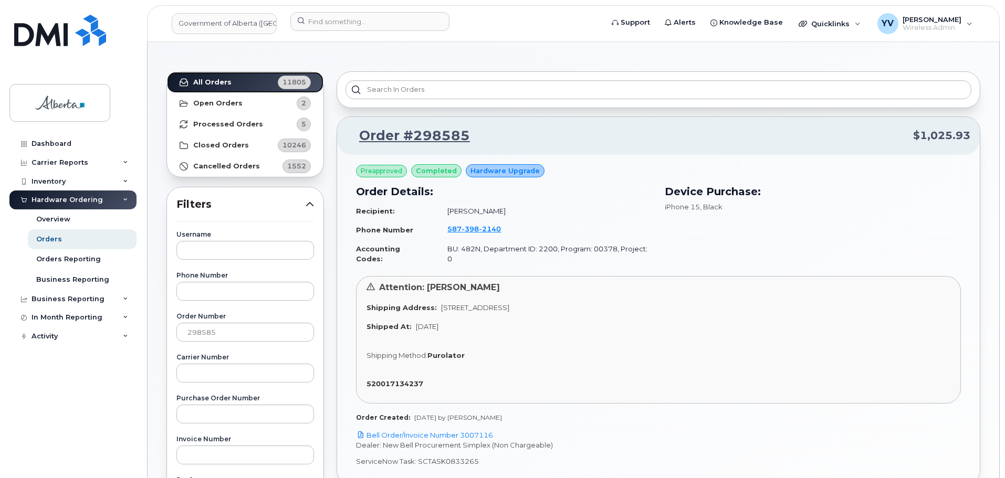
scroll to position [56, 0]
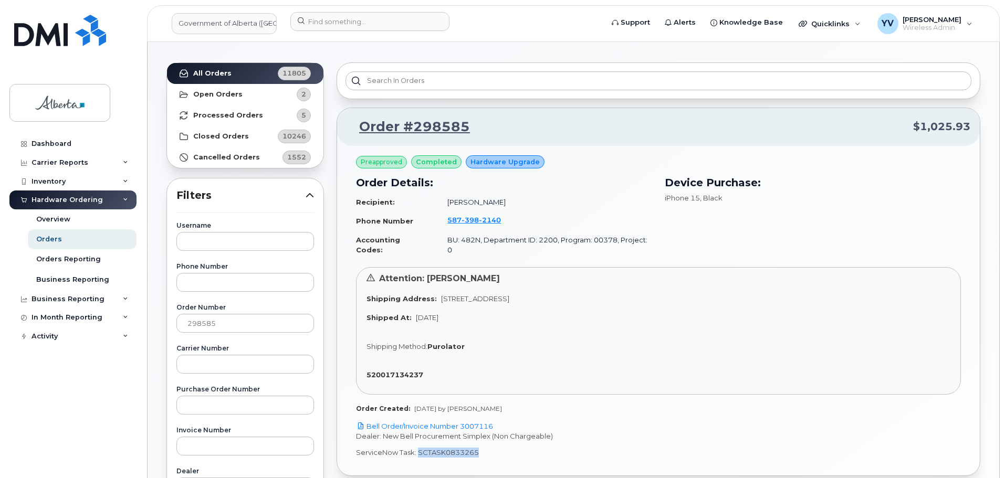
drag, startPoint x: 479, startPoint y: 442, endPoint x: 418, endPoint y: 444, distance: 61.0
click at [418, 448] on p "ServiceNow Task: SCTASK0833265" at bounding box center [658, 453] width 605 height 10
copy p "SCTASK0833265"
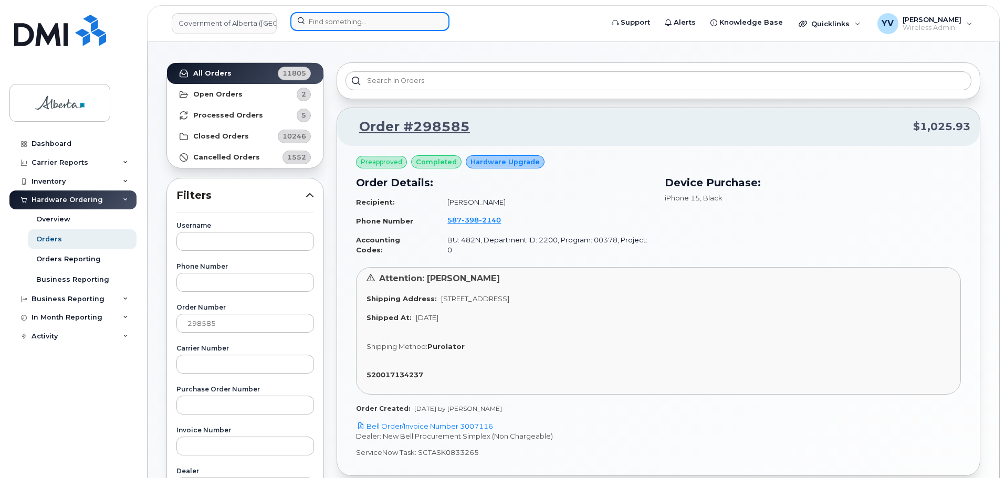
click at [317, 20] on input at bounding box center [369, 21] width 159 height 19
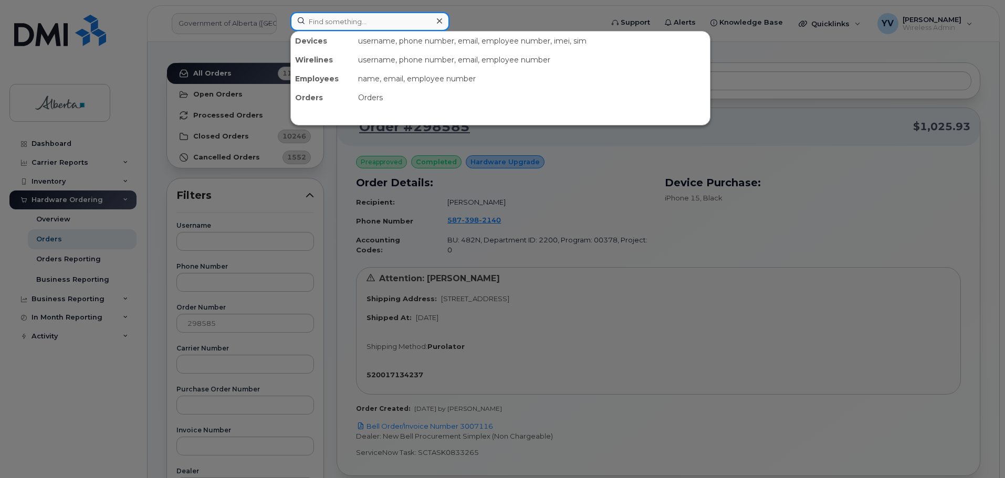
paste input "5873982140"
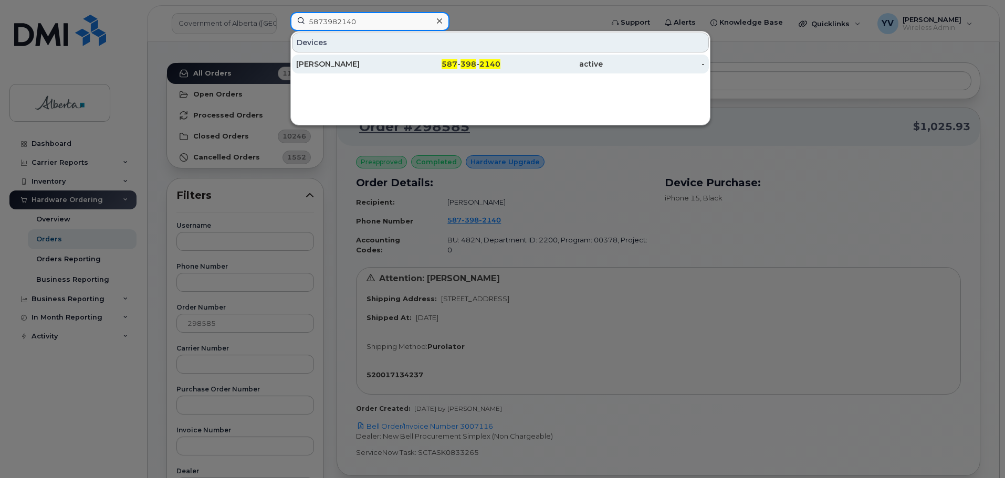
type input "5873982140"
click at [461, 61] on div "587 - 398 - 2140" at bounding box center [450, 64] width 102 height 11
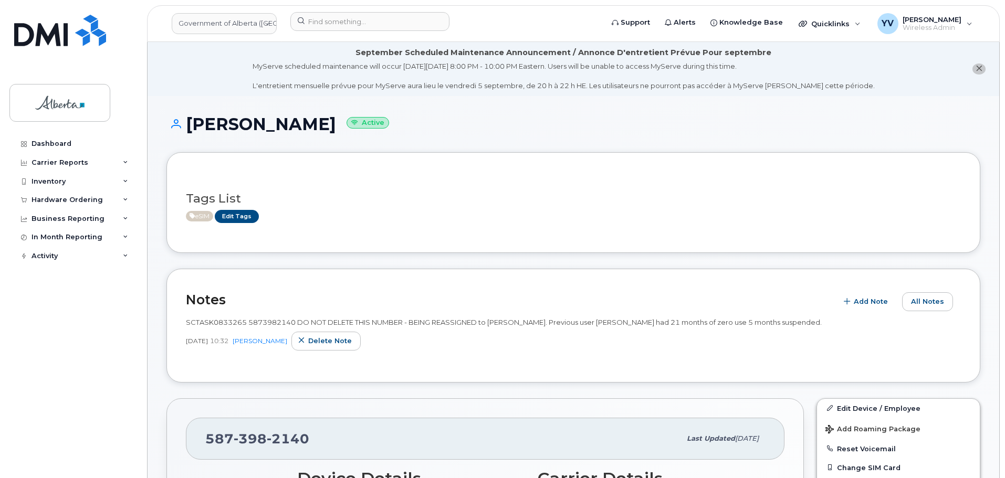
scroll to position [177, 0]
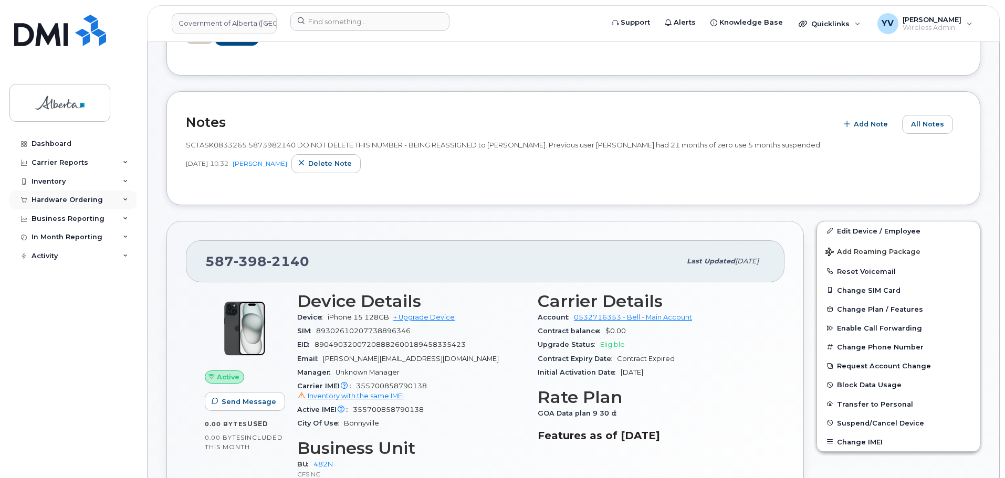
click at [49, 195] on div "Hardware Ordering" at bounding box center [72, 200] width 127 height 19
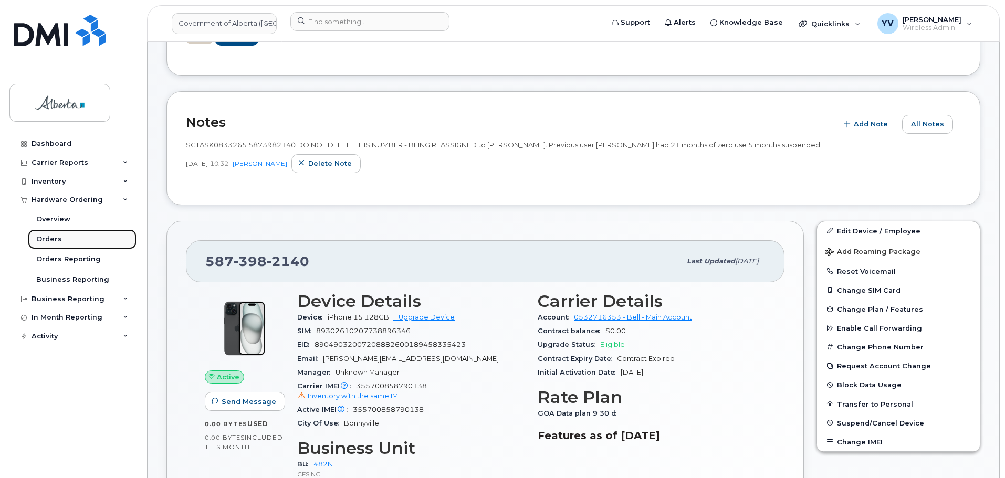
click at [41, 237] on div "Orders" at bounding box center [49, 239] width 26 height 9
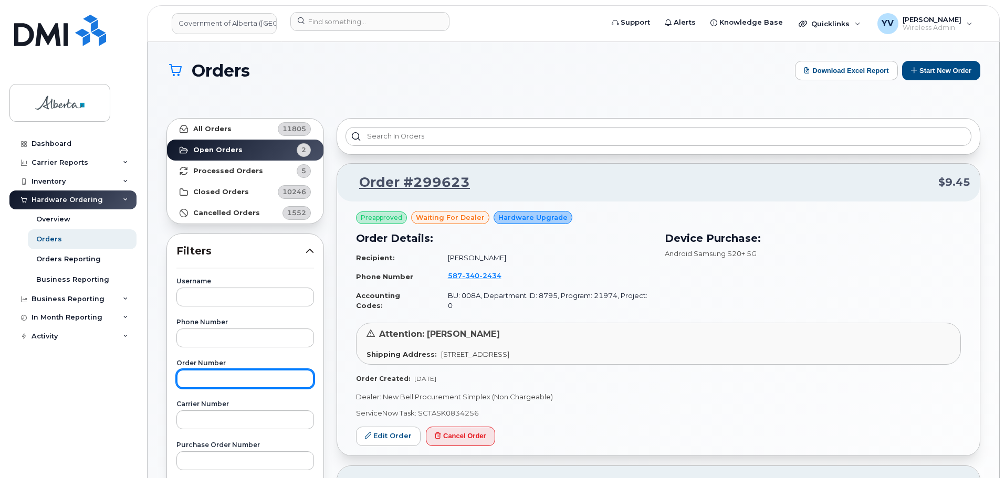
click at [207, 378] on input "text" at bounding box center [245, 379] width 138 height 19
paste input "298598"
type input "298598"
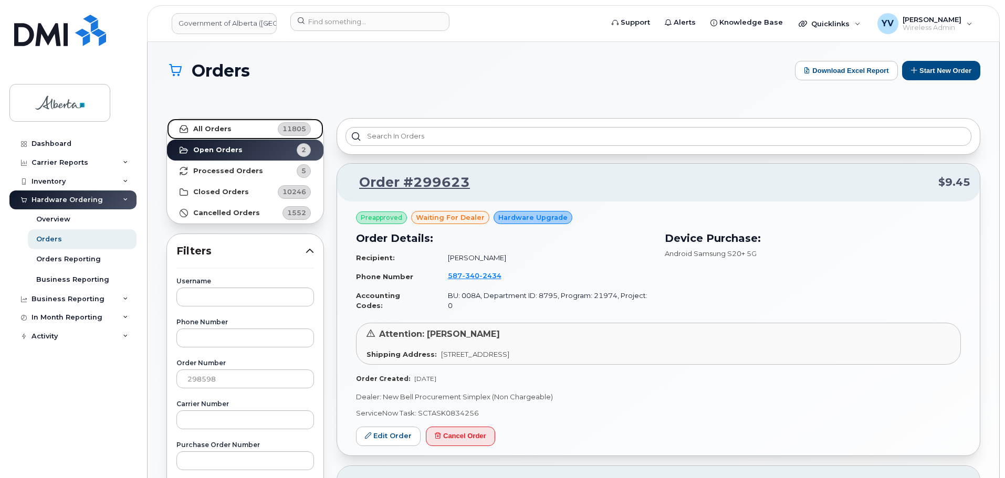
click at [212, 125] on strong "All Orders" at bounding box center [212, 129] width 38 height 8
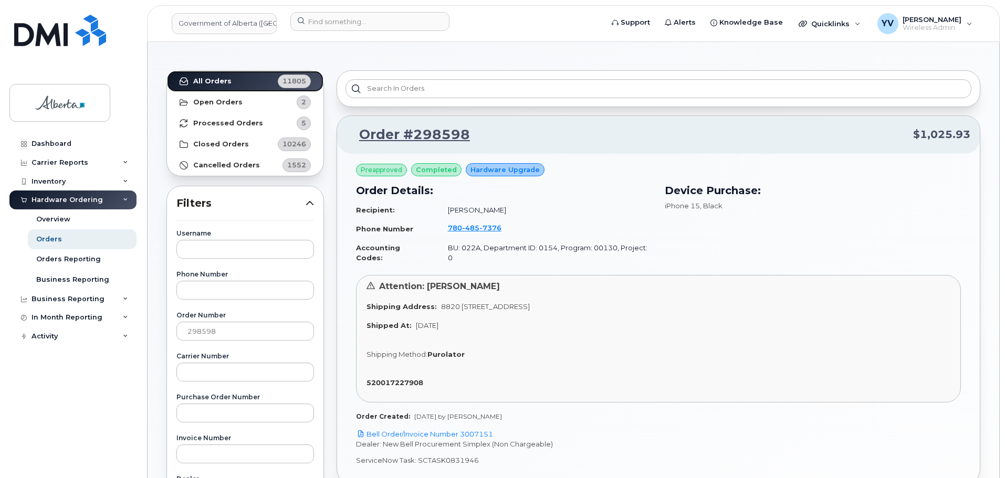
scroll to position [62, 0]
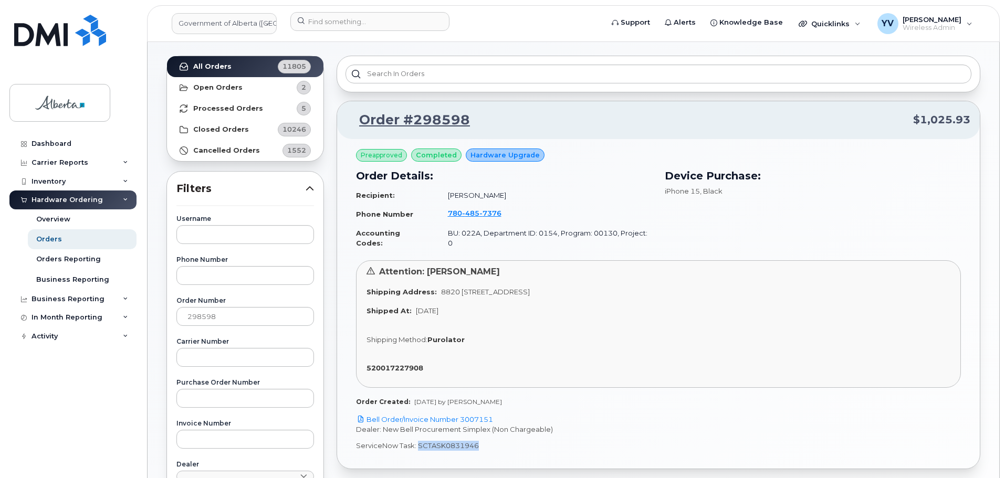
drag, startPoint x: 480, startPoint y: 437, endPoint x: 417, endPoint y: 437, distance: 63.0
click at [417, 441] on p "ServiceNow Task: SCTASK0831946" at bounding box center [658, 446] width 605 height 10
copy p "SCTASK0831946"
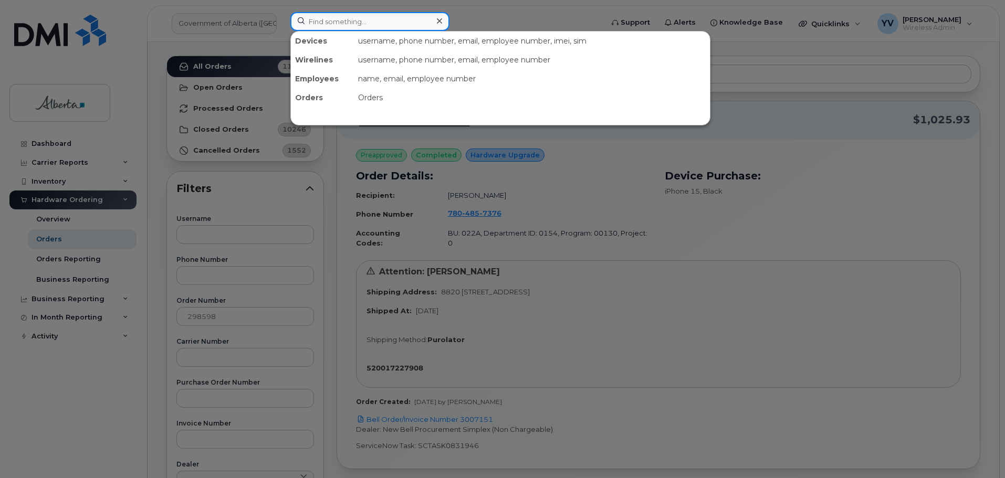
click at [329, 19] on input at bounding box center [369, 21] width 159 height 19
paste input "7804857376"
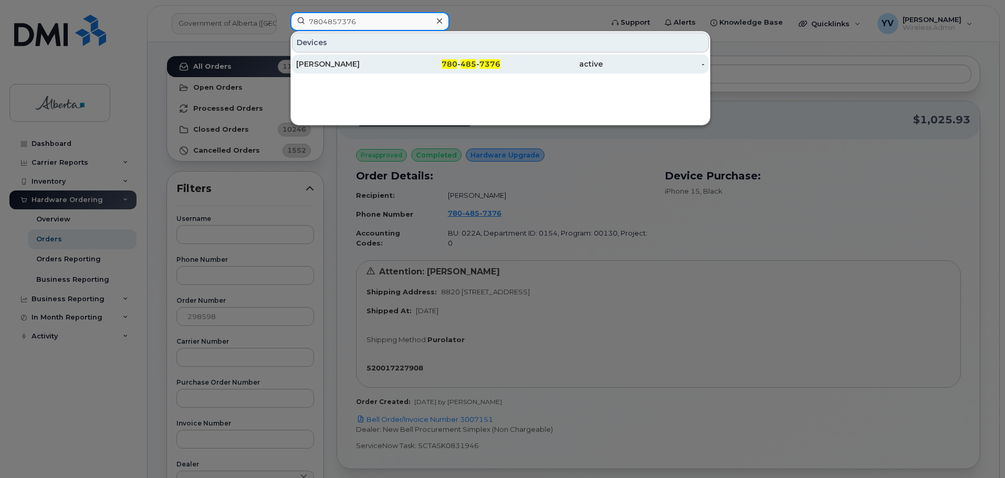
type input "7804857376"
click at [455, 61] on span "780" at bounding box center [450, 63] width 16 height 9
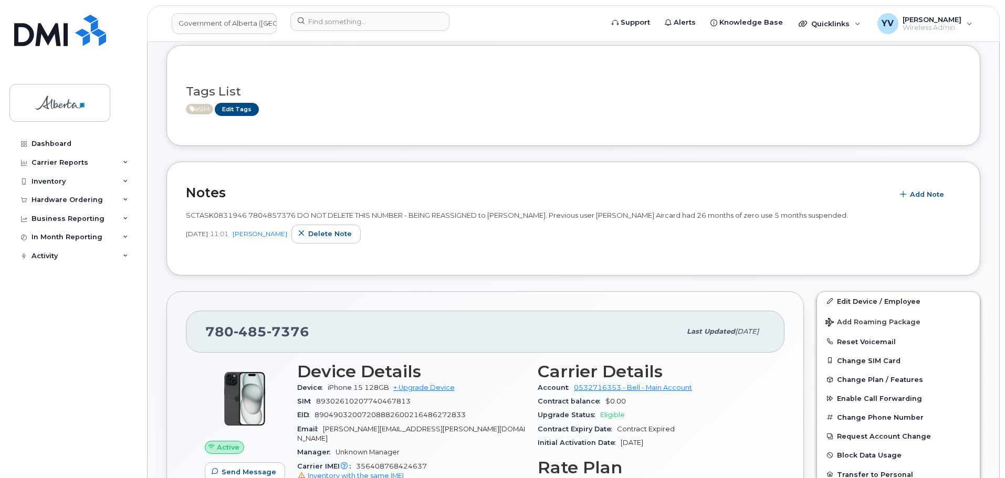
scroll to position [122, 0]
